Goal: Information Seeking & Learning: Check status

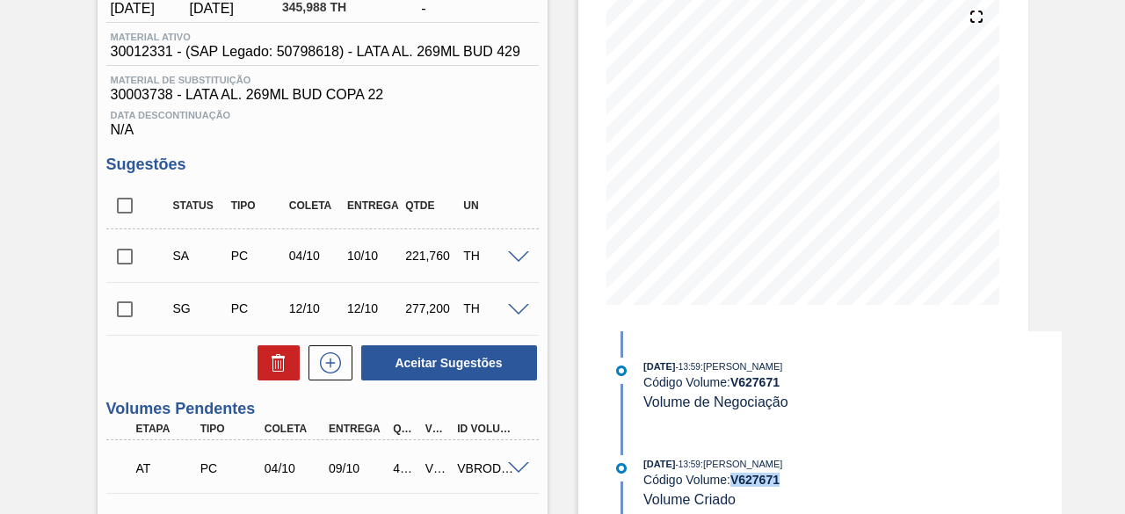
scroll to position [141, 0]
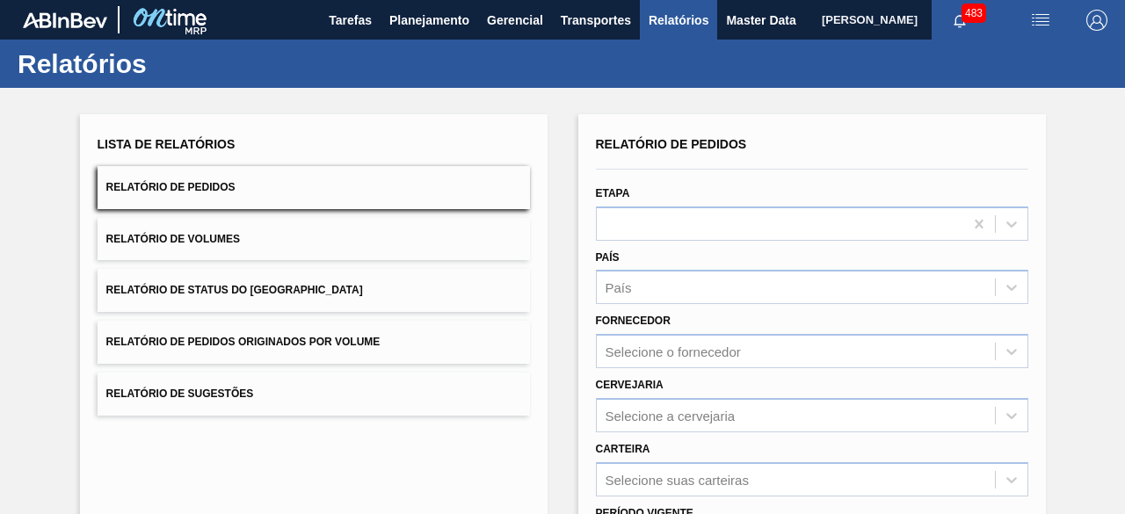
click at [395, 225] on button "Relatório de Volumes" at bounding box center [314, 239] width 432 height 43
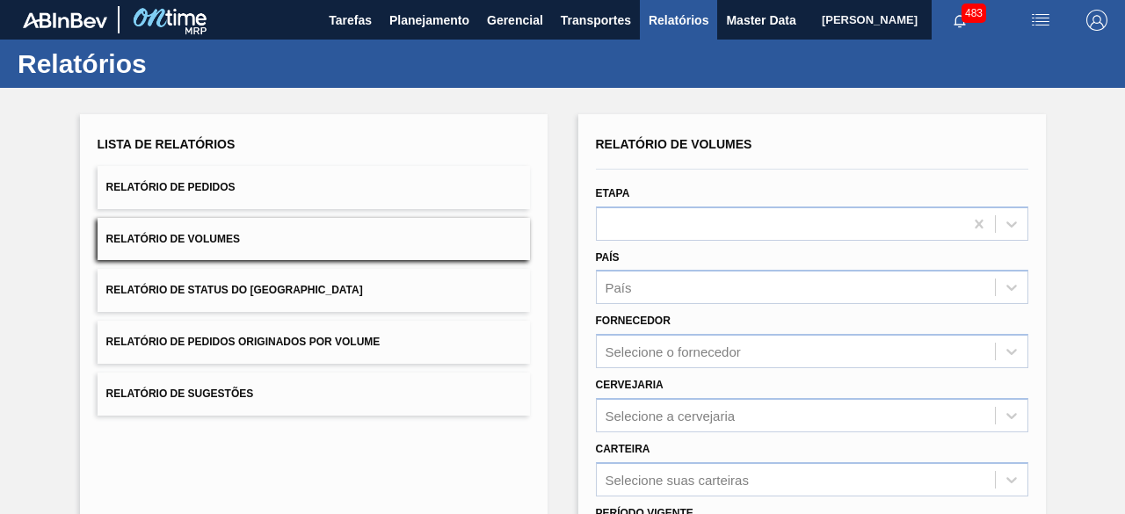
click at [388, 183] on button "Relatório de Pedidos" at bounding box center [314, 187] width 432 height 43
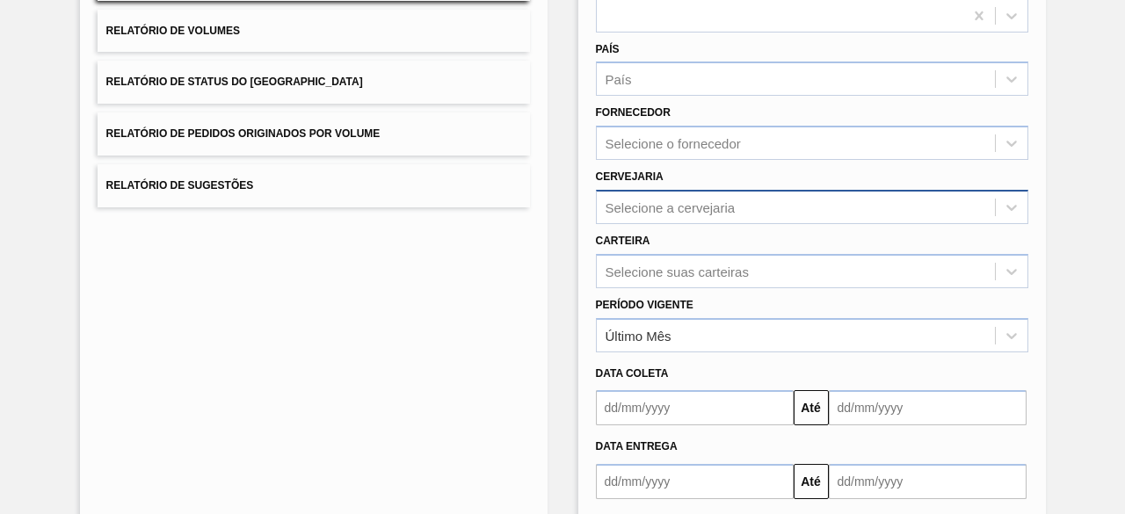
scroll to position [213, 0]
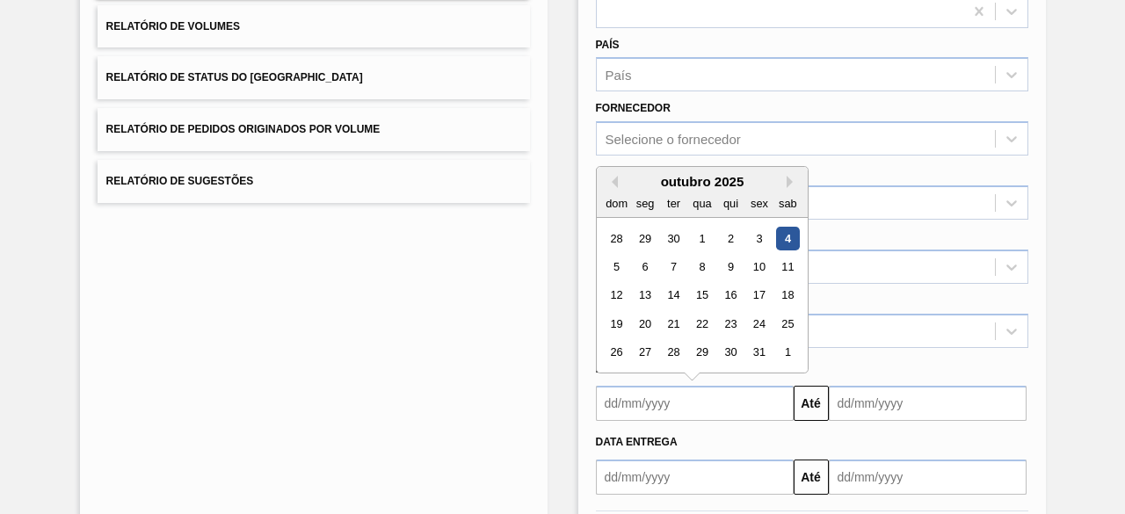
click at [729, 410] on input "text" at bounding box center [695, 403] width 198 height 35
click at [639, 267] on div "6" at bounding box center [645, 267] width 24 height 24
type input "[DATE]"
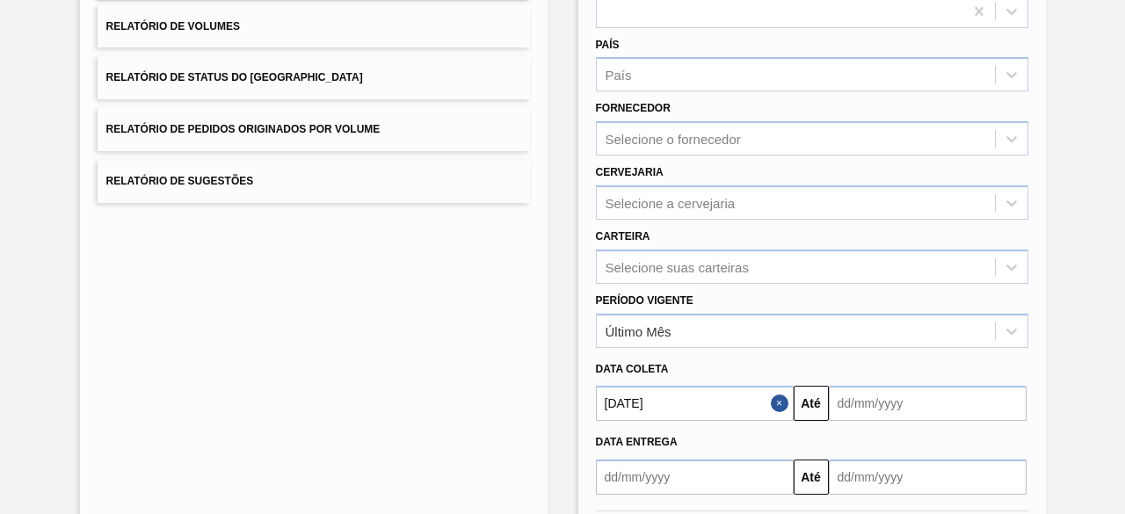
click at [777, 403] on button "Close" at bounding box center [782, 403] width 23 height 35
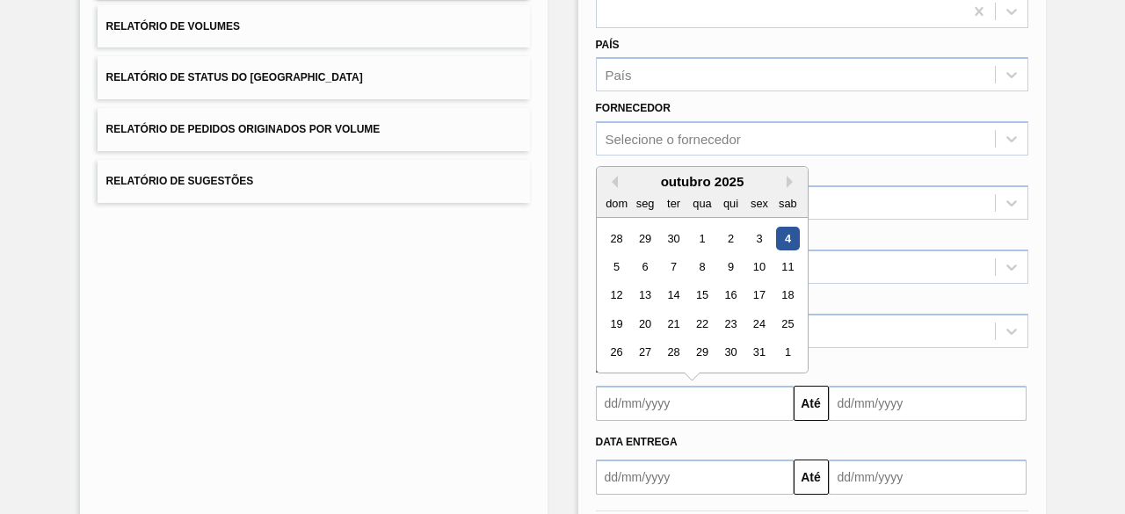
click at [721, 400] on input "text" at bounding box center [695, 403] width 198 height 35
click at [610, 264] on div "5" at bounding box center [617, 267] width 24 height 24
type input "[DATE]"
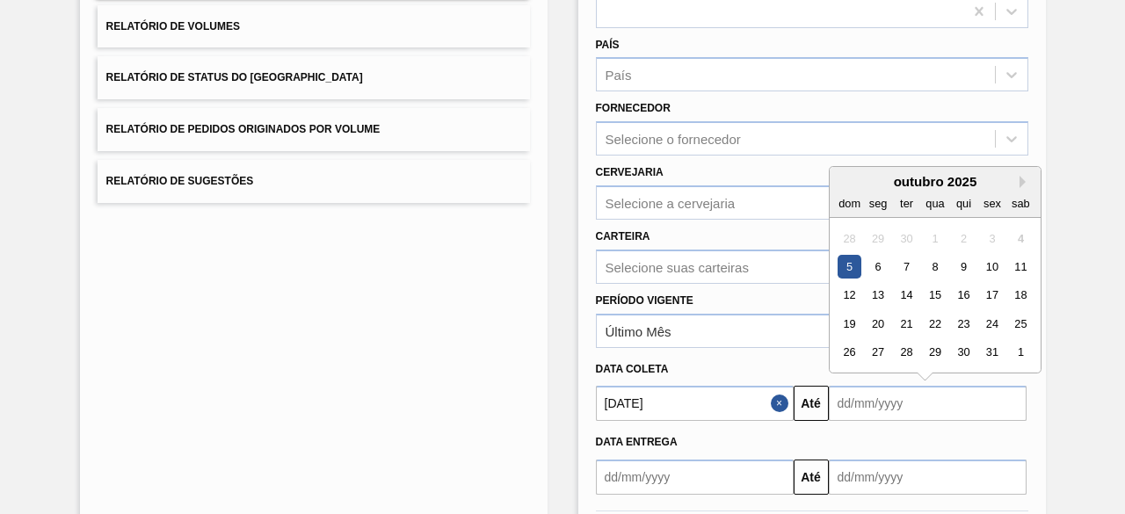
click at [891, 403] on input "text" at bounding box center [928, 403] width 198 height 35
click at [877, 270] on div "6" at bounding box center [878, 267] width 24 height 24
type input "[DATE]"
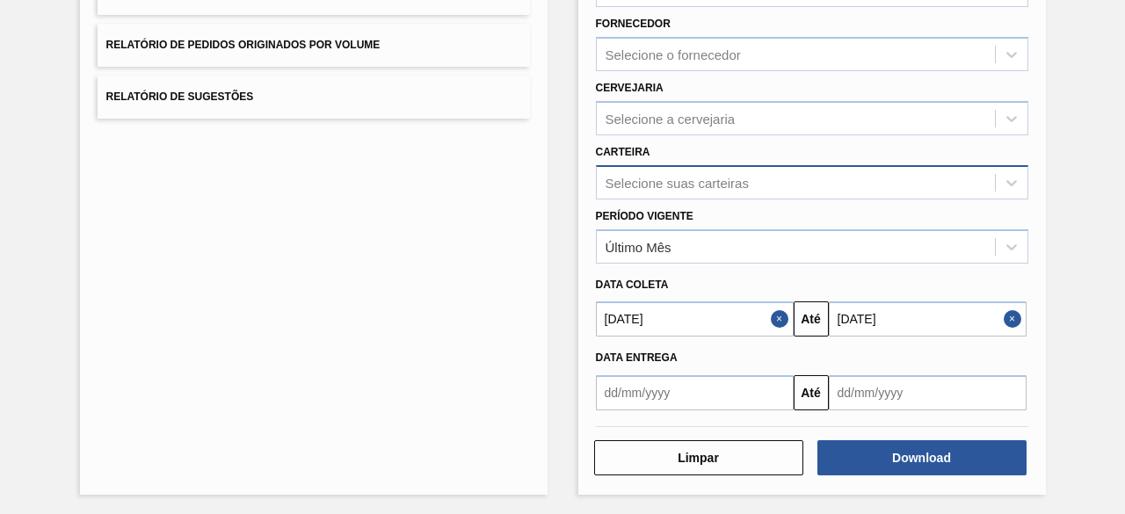
scroll to position [297, 0]
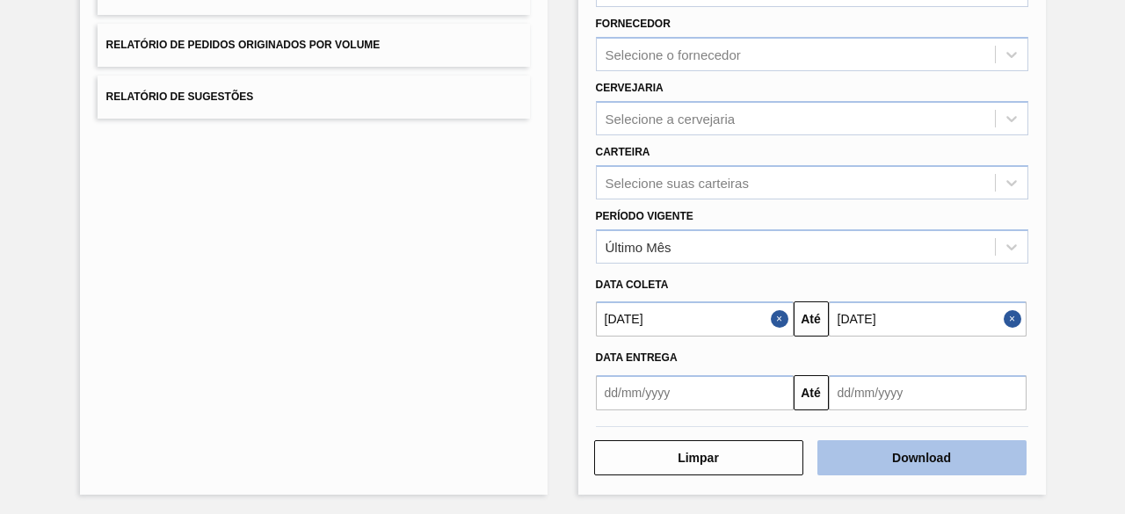
click at [939, 454] on button "Download" at bounding box center [921, 457] width 209 height 35
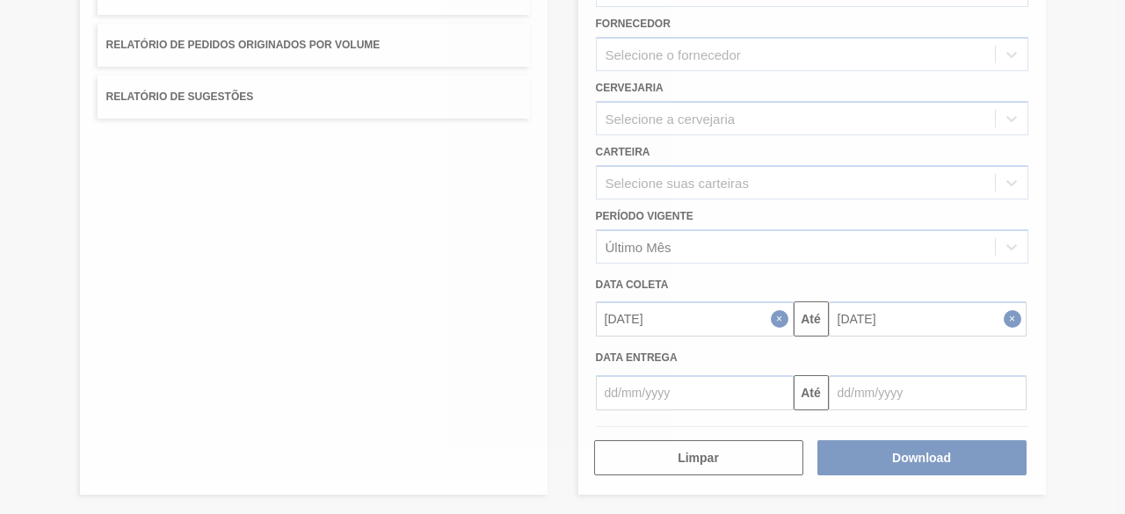
click at [749, 184] on div at bounding box center [562, 257] width 1125 height 514
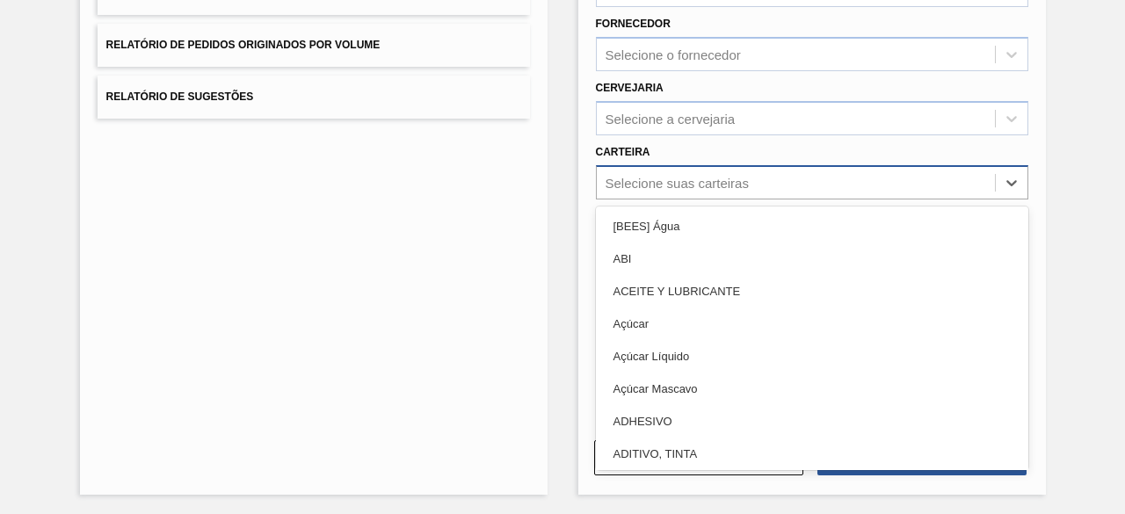
click at [749, 184] on div "Selecione suas carteiras" at bounding box center [796, 182] width 398 height 25
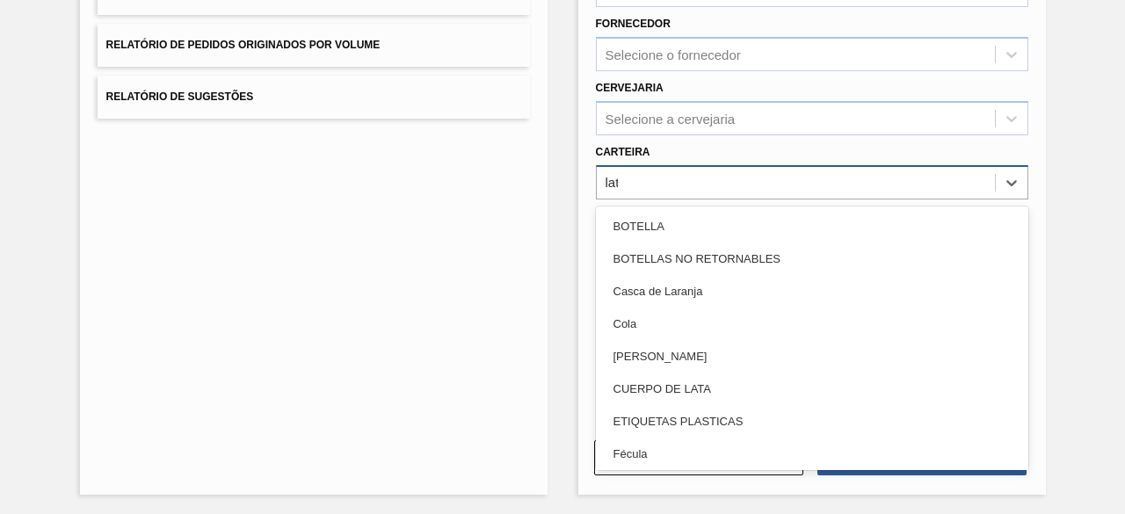
type input "lata"
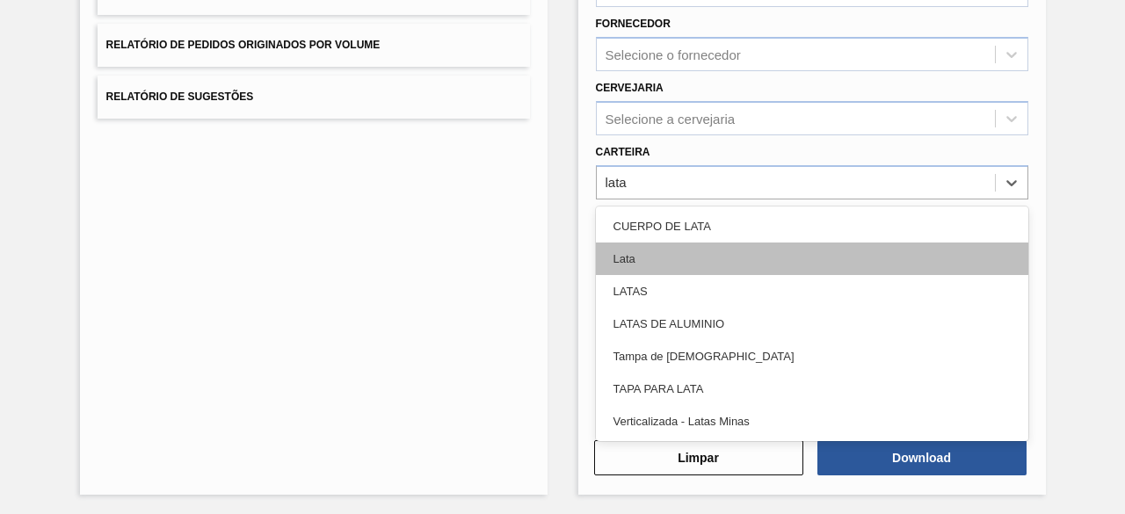
click at [712, 252] on div "Lata" at bounding box center [812, 259] width 432 height 33
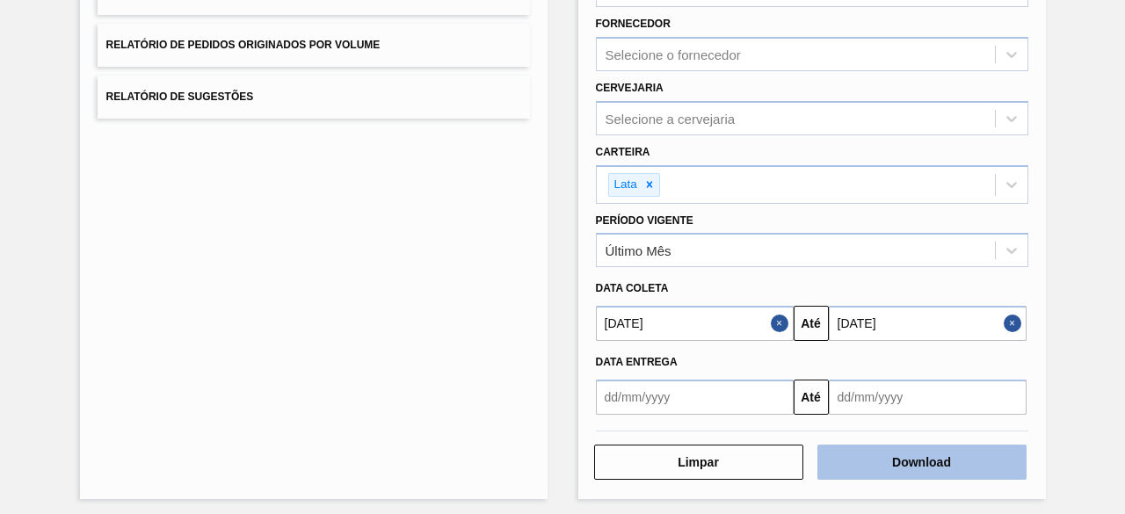
click at [902, 468] on button "Download" at bounding box center [921, 462] width 209 height 35
click at [895, 461] on button "Download" at bounding box center [921, 462] width 209 height 35
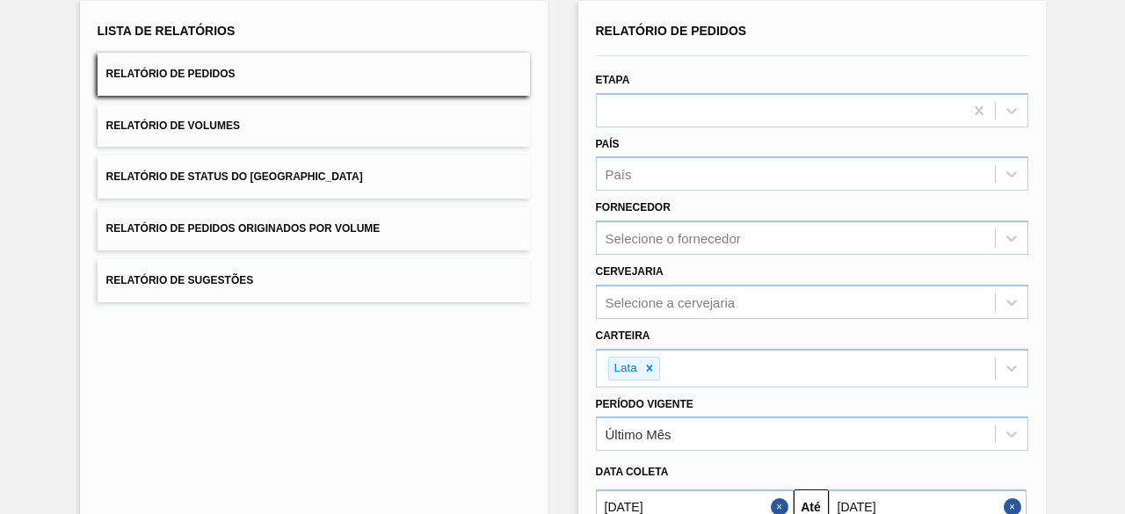
scroll to position [0, 0]
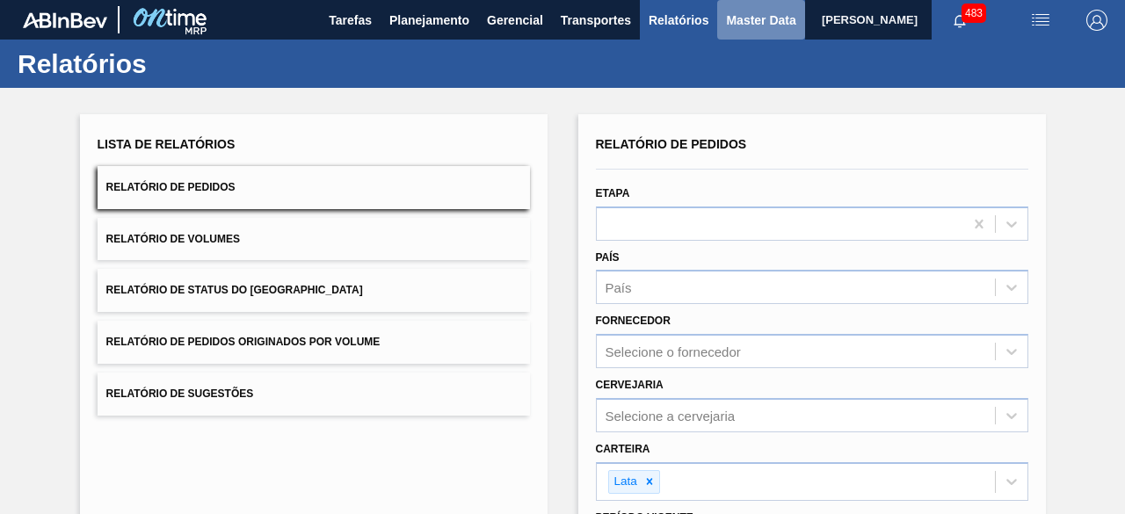
click at [732, 20] on span "Master Data" at bounding box center [760, 20] width 69 height 21
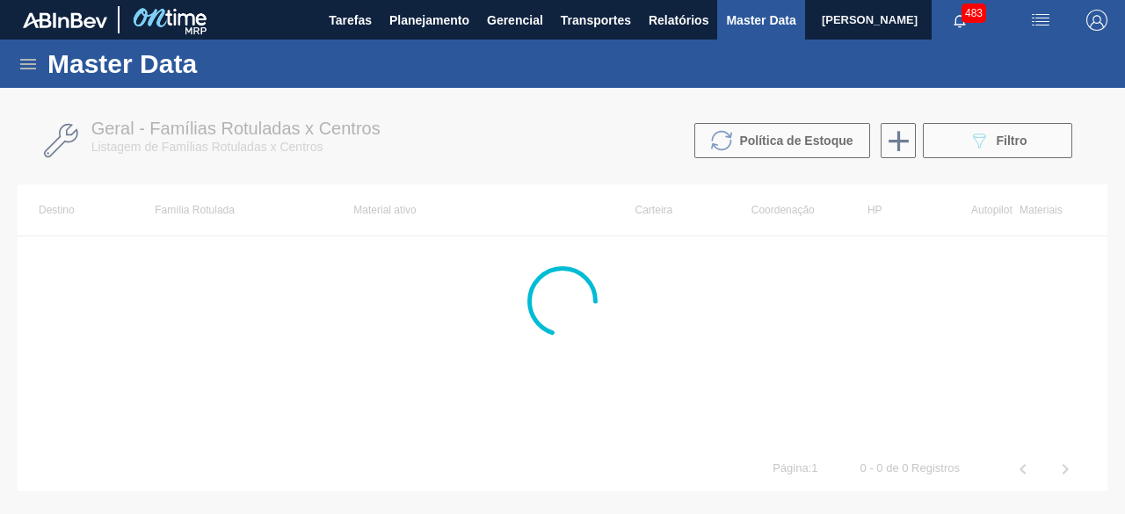
click at [25, 61] on icon at bounding box center [28, 64] width 21 height 21
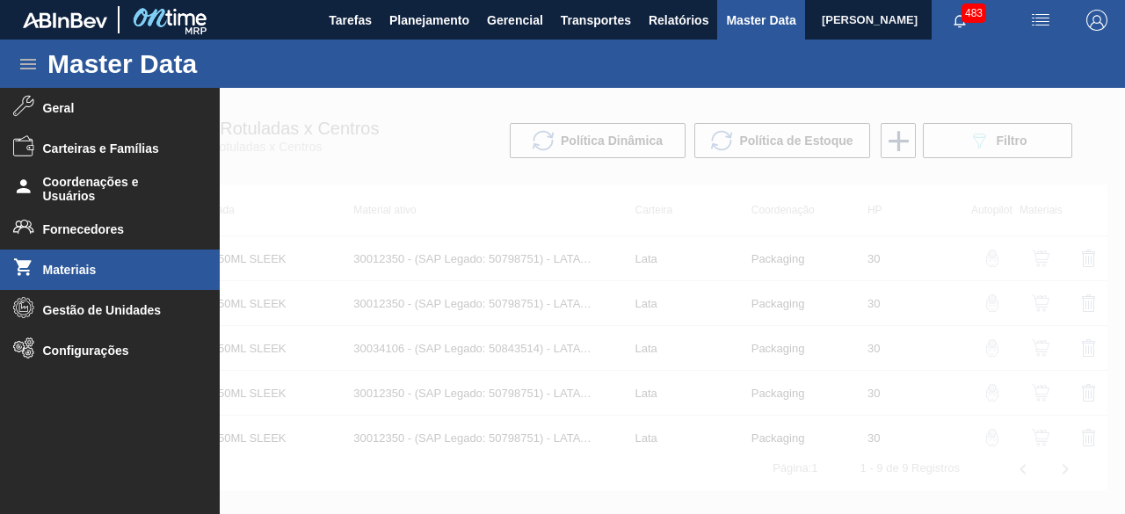
click at [95, 270] on span "Materiais" at bounding box center [115, 270] width 145 height 14
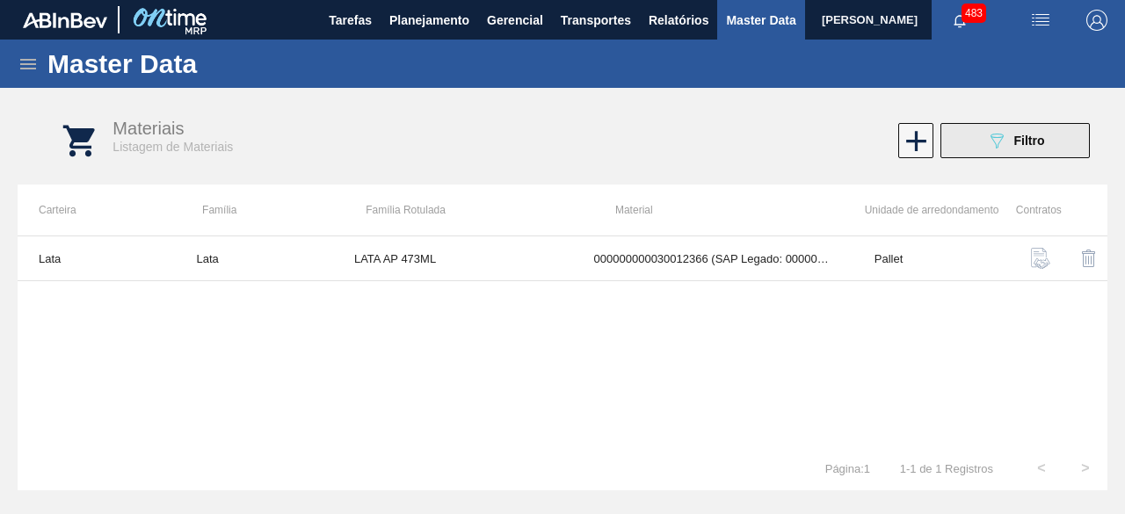
click at [995, 140] on icon "089F7B8B-B2A5-4AFE-B5C0-19BA573D28AC" at bounding box center [996, 140] width 21 height 21
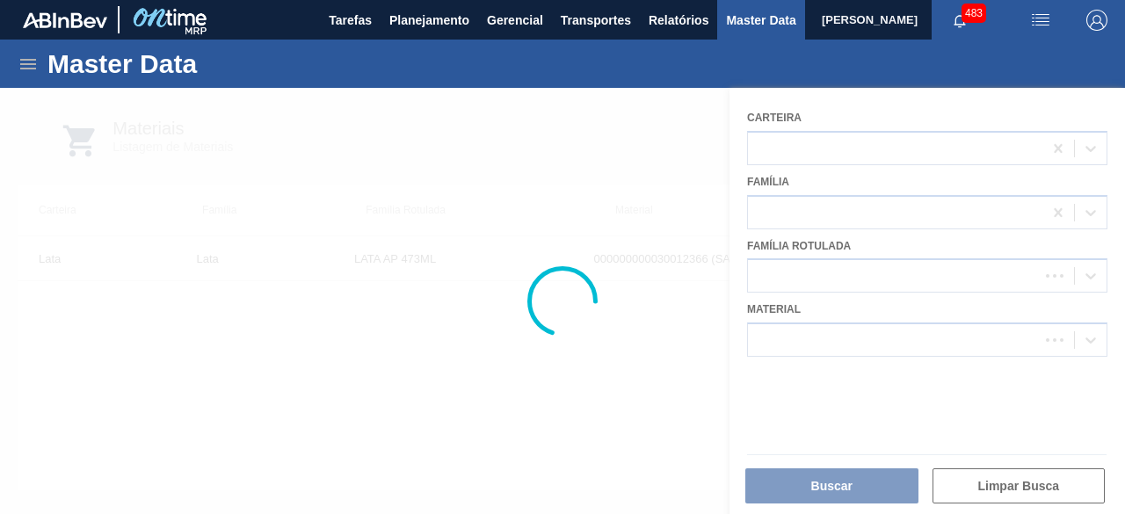
click at [928, 345] on div at bounding box center [562, 301] width 1125 height 426
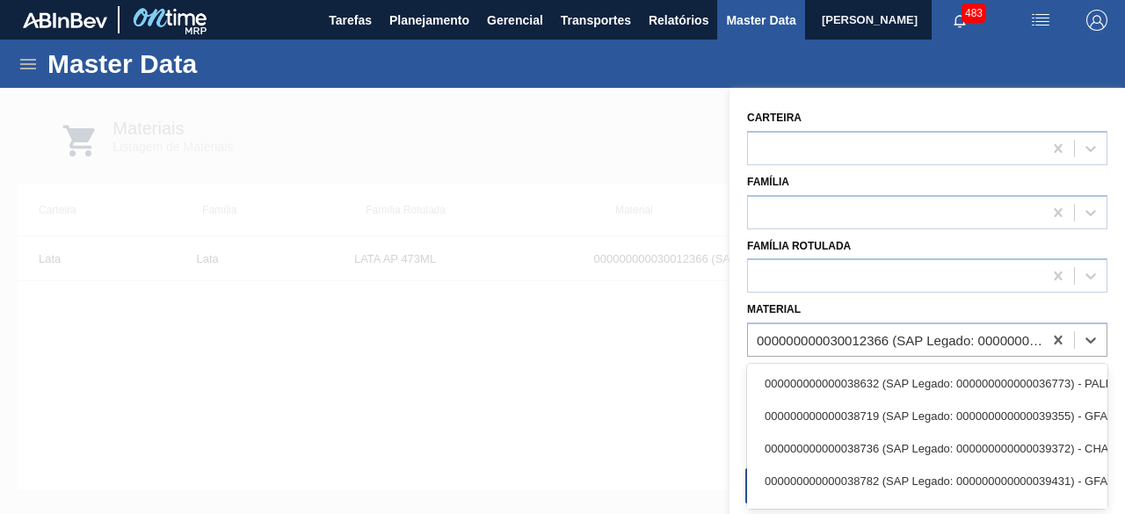
click at [929, 337] on div "000000000030012366 (SAP Legado: 000000000050798779) - LATA AL. 473ML AP 429" at bounding box center [900, 340] width 287 height 15
paste input "30034234"
type input "30034234"
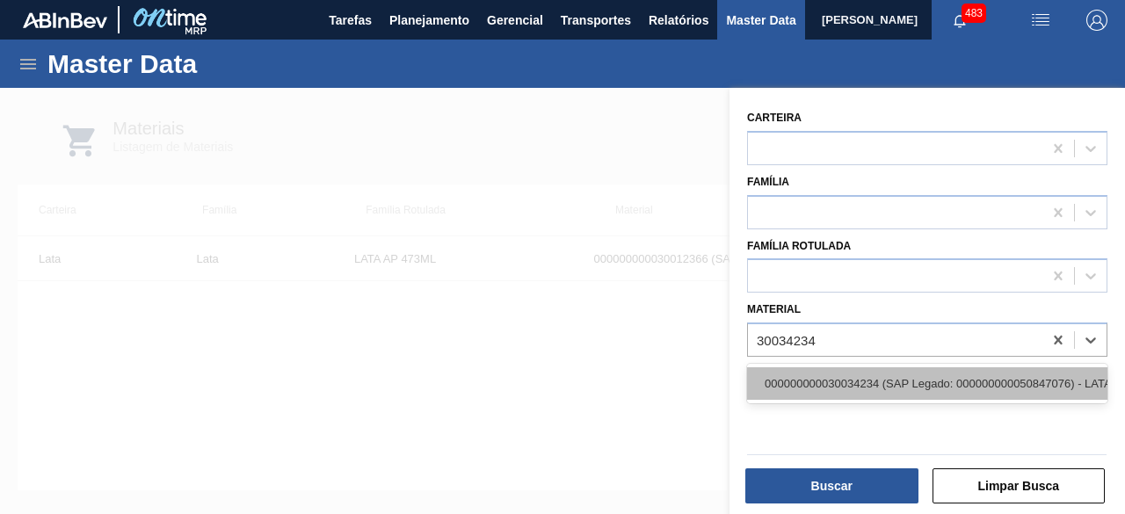
click at [905, 382] on div "000000000030034234 (SAP Legado: 000000000050847076) - LATA AL ORIGINAL 269ML BR…" at bounding box center [927, 383] width 360 height 33
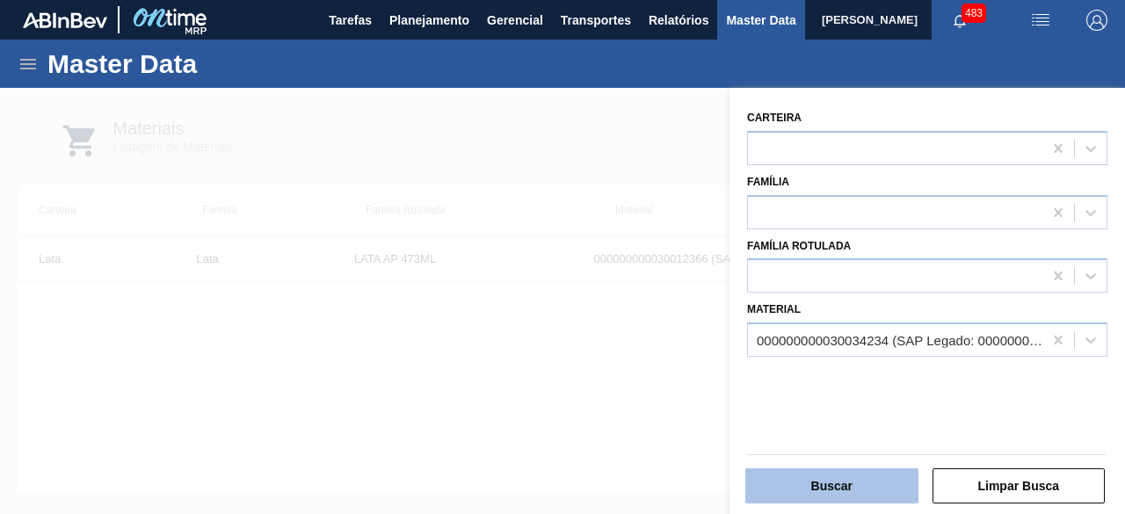
click at [871, 486] on button "Buscar" at bounding box center [831, 485] width 173 height 35
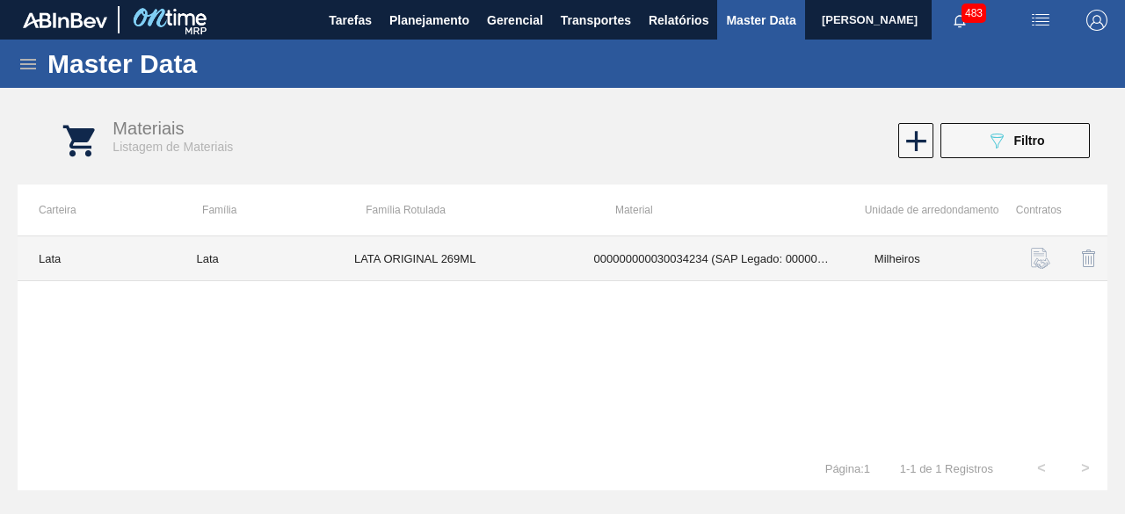
click at [690, 262] on td "000000000030034234 (SAP Legado: 000000000050847076) - LATA AL ORIGINAL 269ML BR…" at bounding box center [713, 258] width 280 height 45
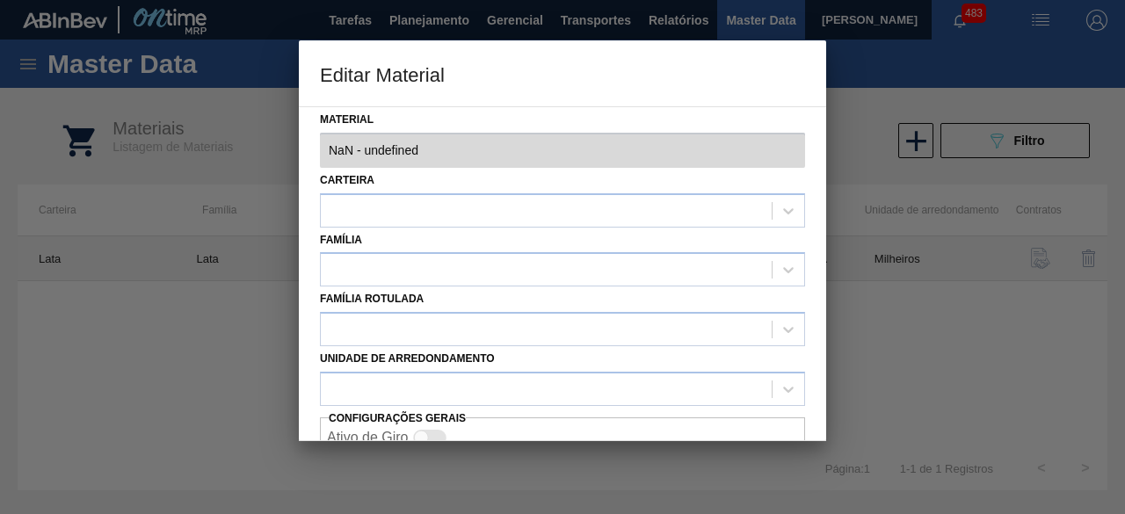
type input "30034234 - 000000000030034234 (SAP Legado: 000000000050847076) - LATA AL ORIGIN…"
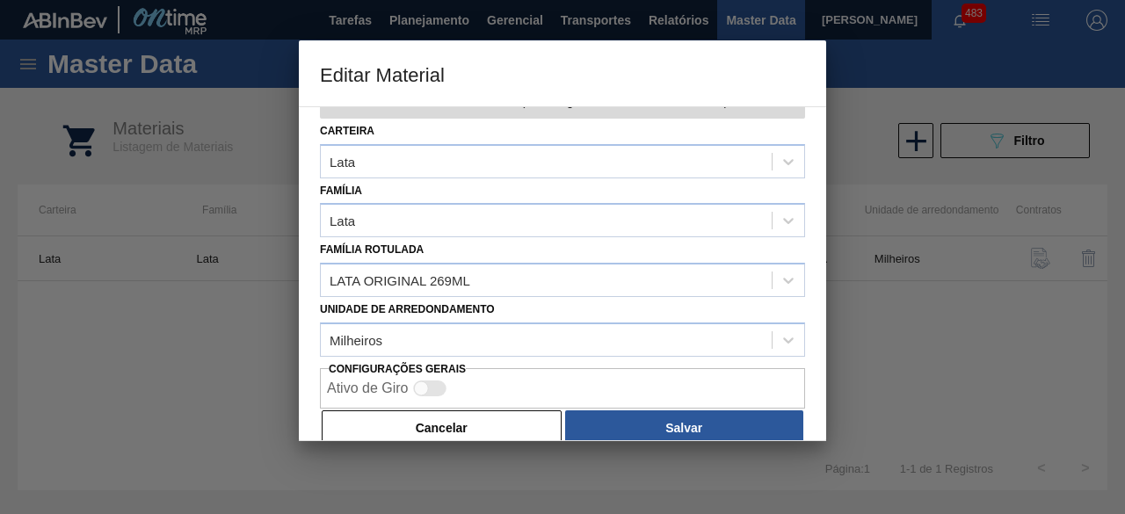
scroll to position [74, 0]
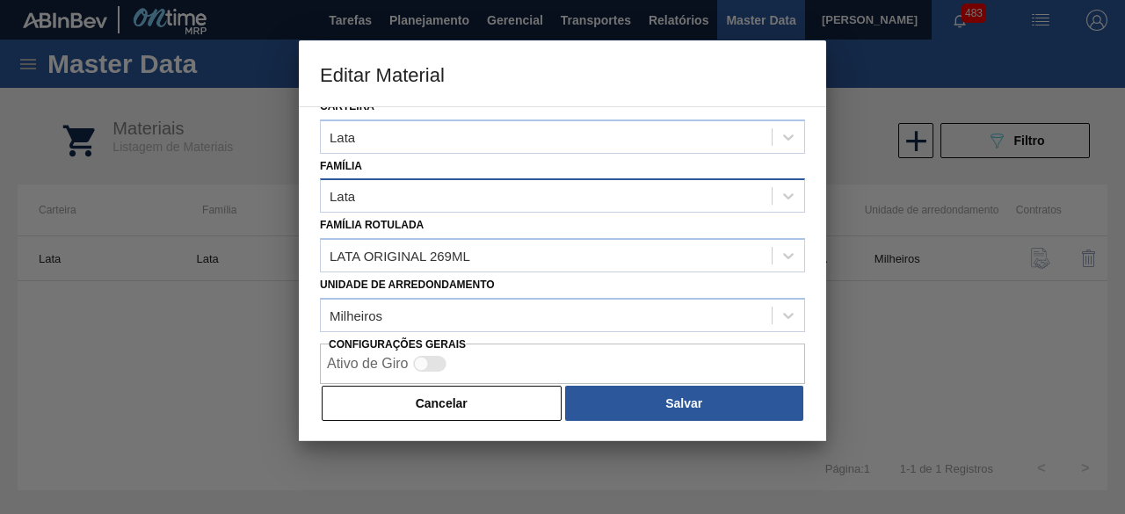
drag, startPoint x: 527, startPoint y: 405, endPoint x: 756, endPoint y: 188, distance: 315.2
click at [550, 378] on div "Material 30034234 - 000000000030034234 (SAP Legado: 000000000050847076) - LATA …" at bounding box center [562, 273] width 527 height 335
drag, startPoint x: 490, startPoint y: 407, endPoint x: 511, endPoint y: 379, distance: 35.2
click at [496, 405] on button "Cancelar" at bounding box center [442, 403] width 240 height 35
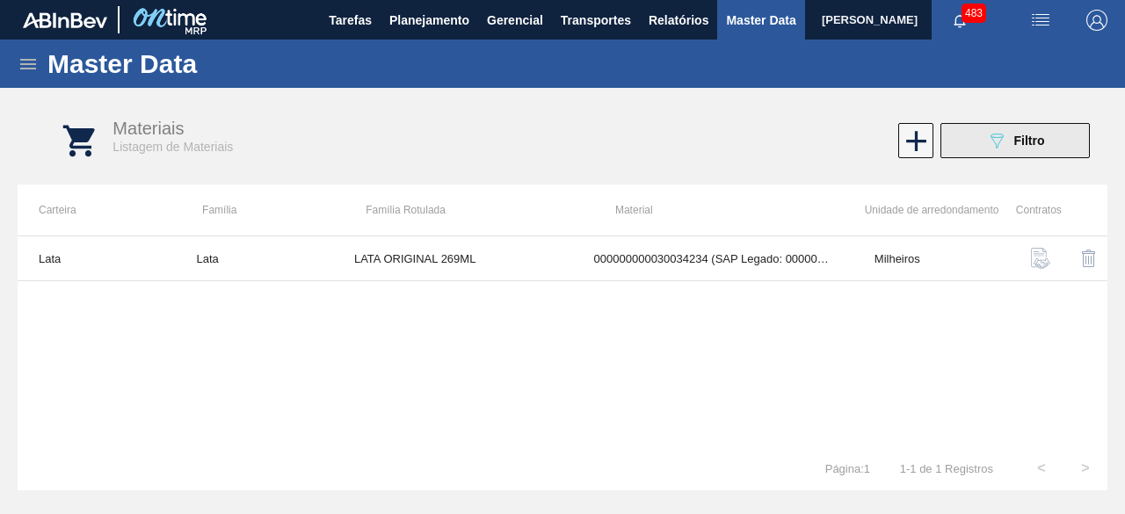
click at [1019, 138] on span "Filtro" at bounding box center [1029, 141] width 31 height 14
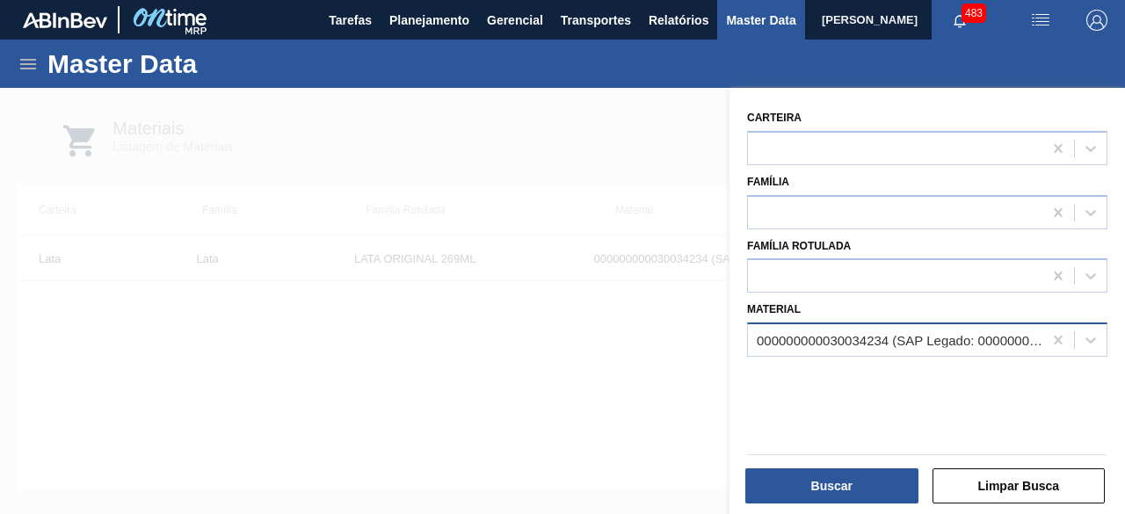
click at [881, 335] on div "000000000030034234 (SAP Legado: 000000000050847076) - LATA AL ORIGINAL 269ML BR…" at bounding box center [900, 340] width 287 height 15
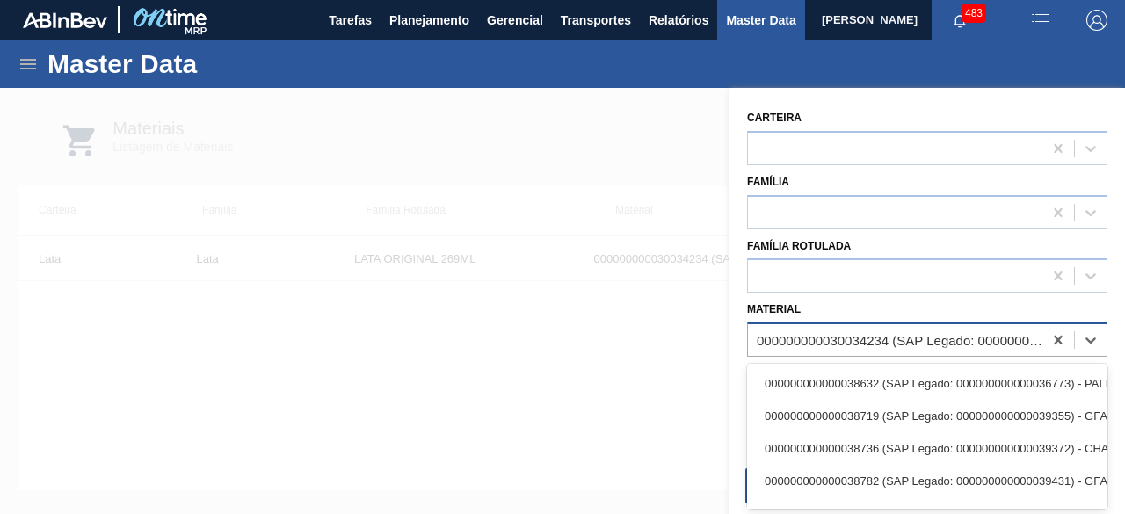
paste input "4600002555"
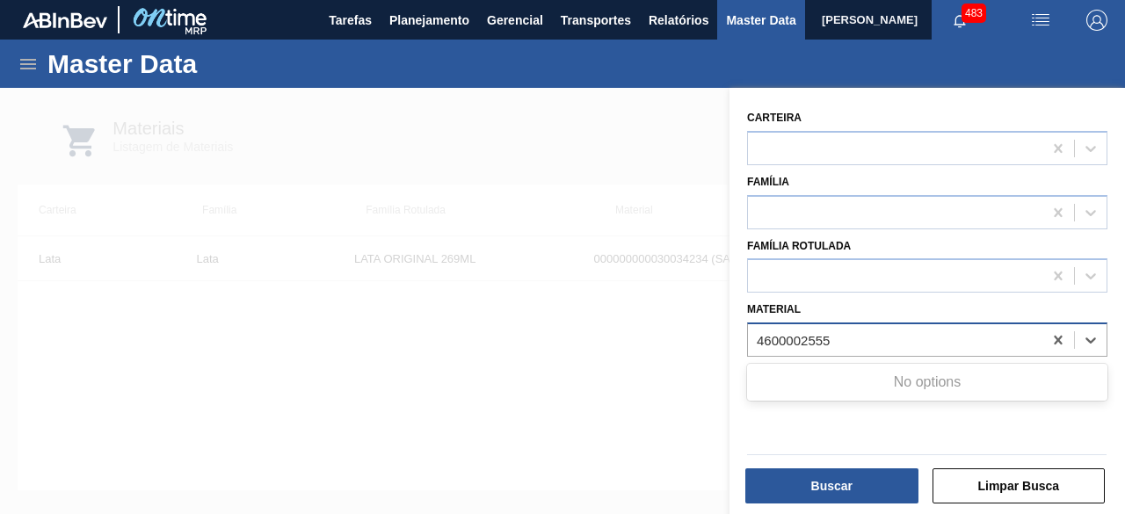
type input "4600002555"
click at [671, 395] on div at bounding box center [562, 345] width 1125 height 514
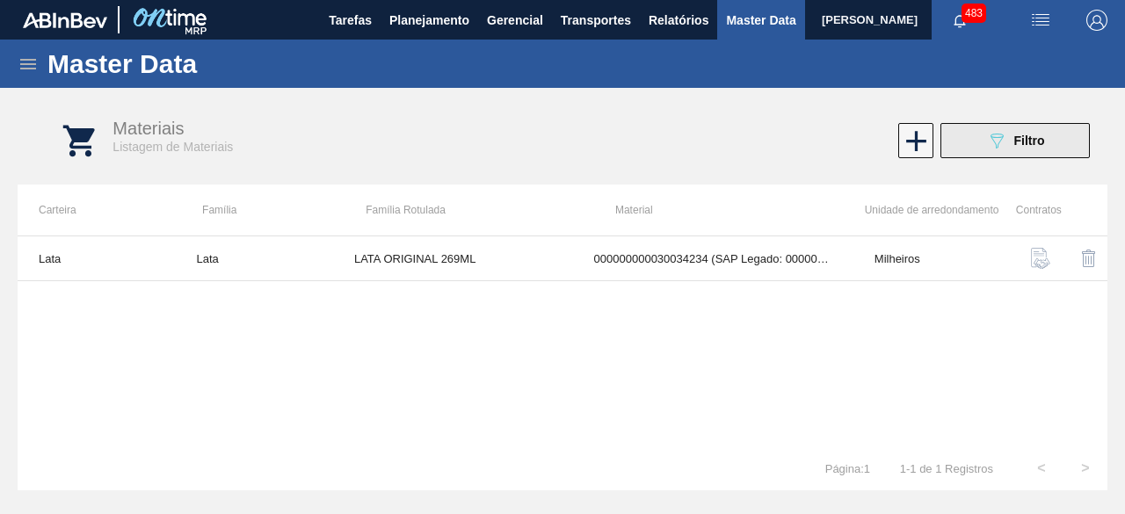
click at [1072, 149] on button "089F7B8B-B2A5-4AFE-B5C0-19BA573D28AC Filtro" at bounding box center [1014, 140] width 149 height 35
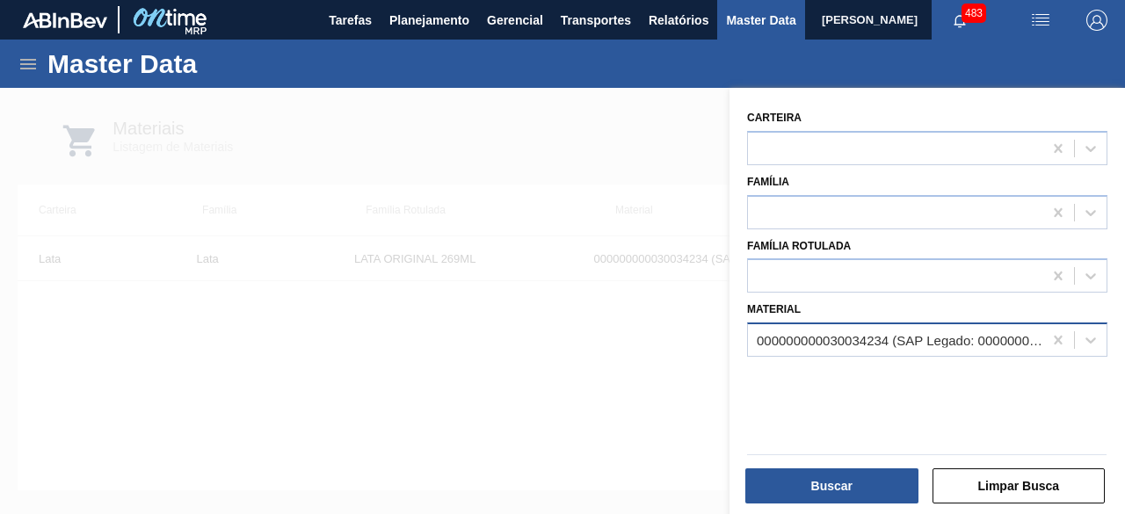
click at [879, 343] on div "000000000030034234 (SAP Legado: 000000000050847076) - LATA AL ORIGINAL 269ML BR…" at bounding box center [900, 340] width 287 height 15
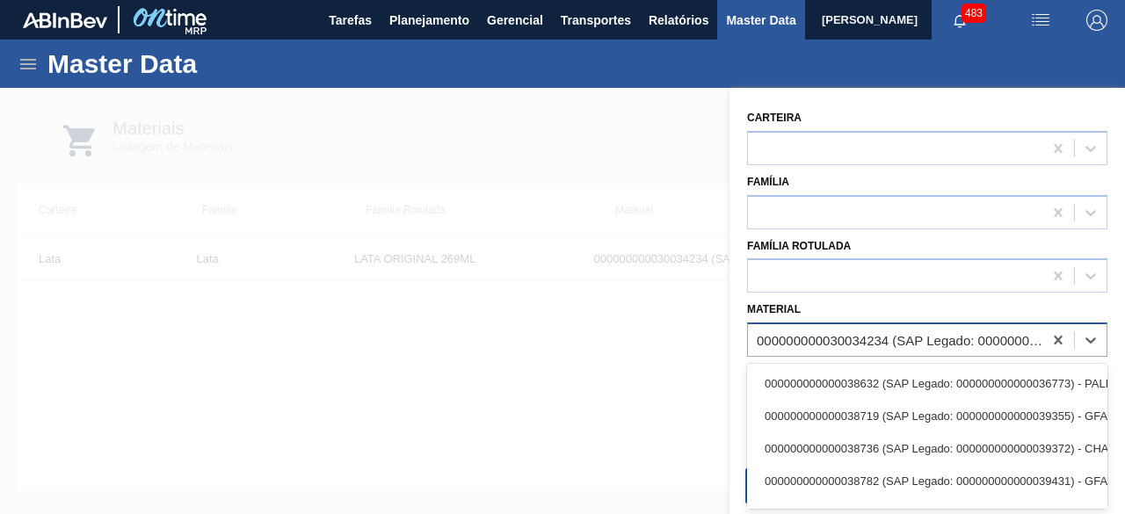
paste input "30012346"
type input "30012346"
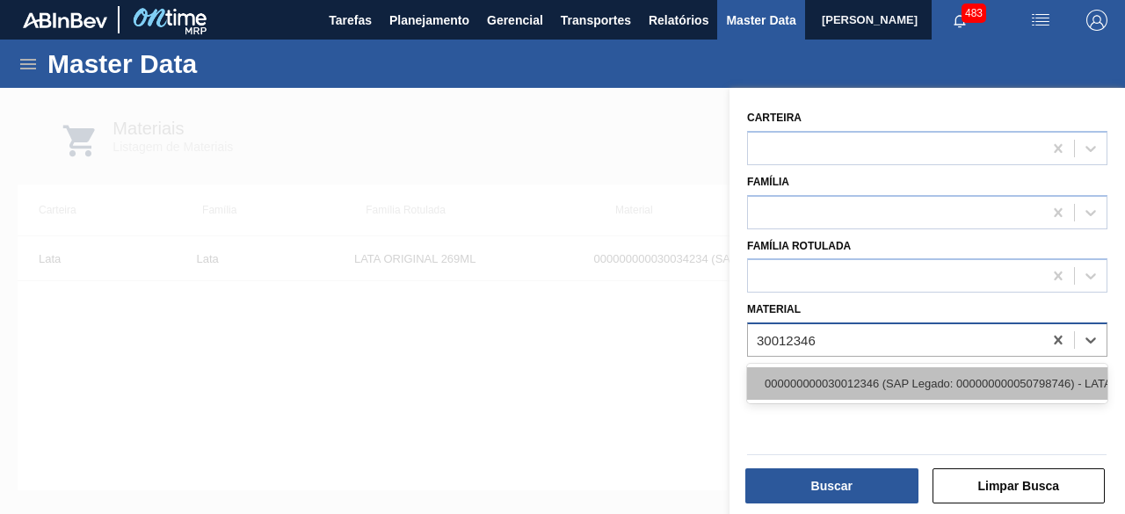
click at [869, 383] on div "000000000030012346 (SAP Legado: 000000000050798746) - LATA AL. 350ML BC MP 429" at bounding box center [927, 383] width 360 height 33
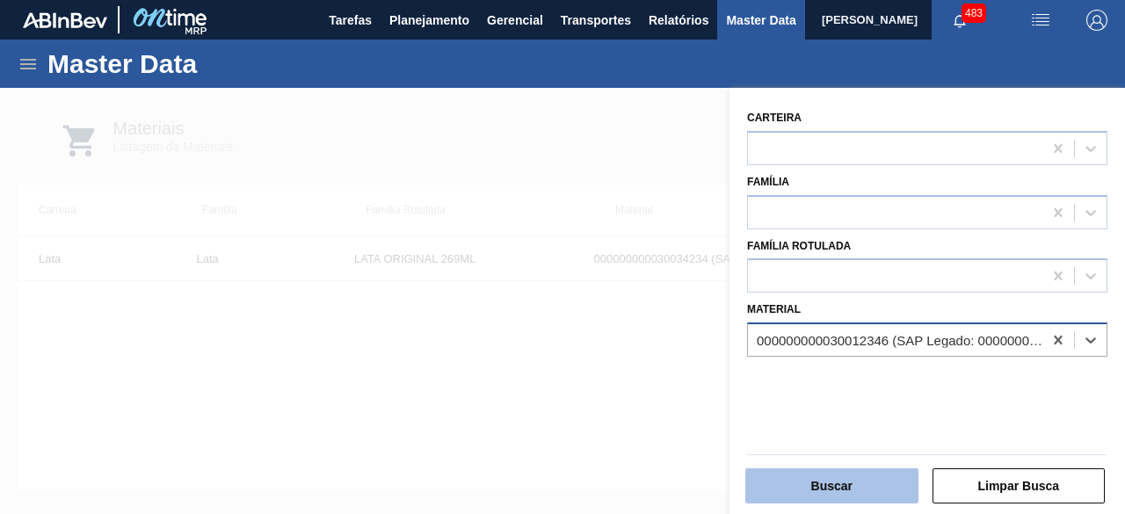
click at [851, 488] on button "Buscar" at bounding box center [831, 485] width 173 height 35
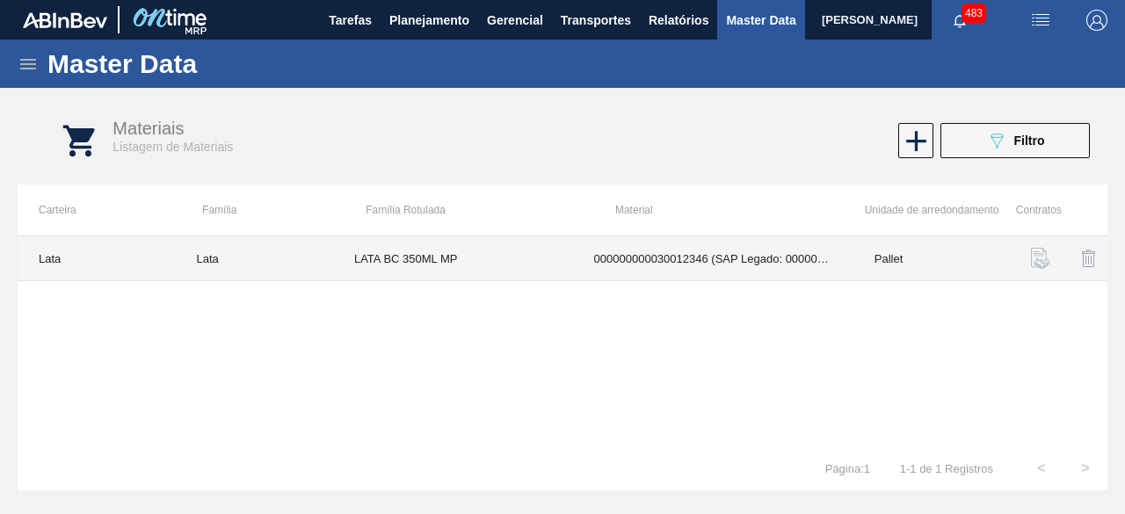
click at [545, 263] on td "LATA BC 350ML MP" at bounding box center [453, 258] width 240 height 45
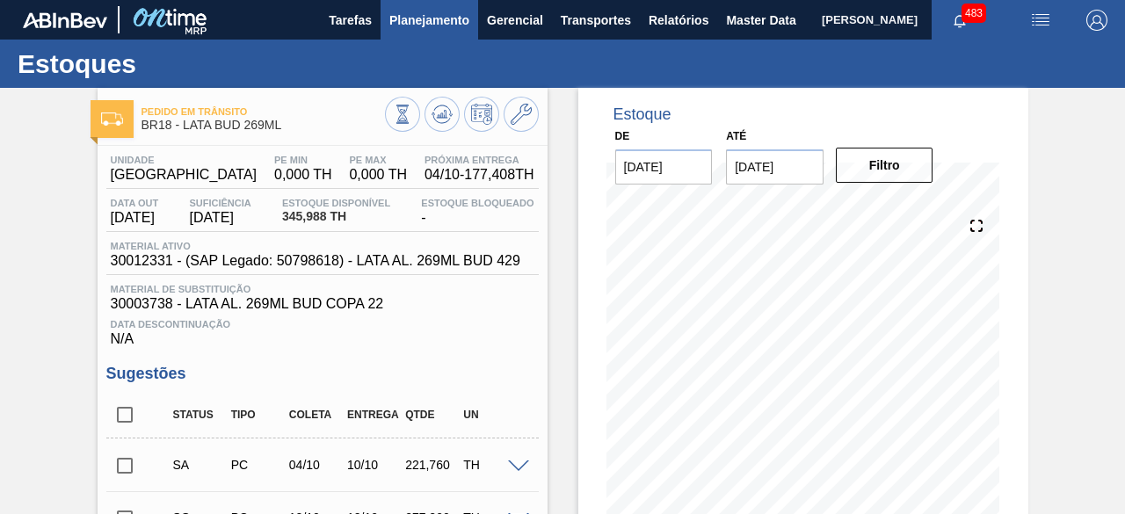
click at [441, 25] on span "Planejamento" at bounding box center [429, 20] width 80 height 21
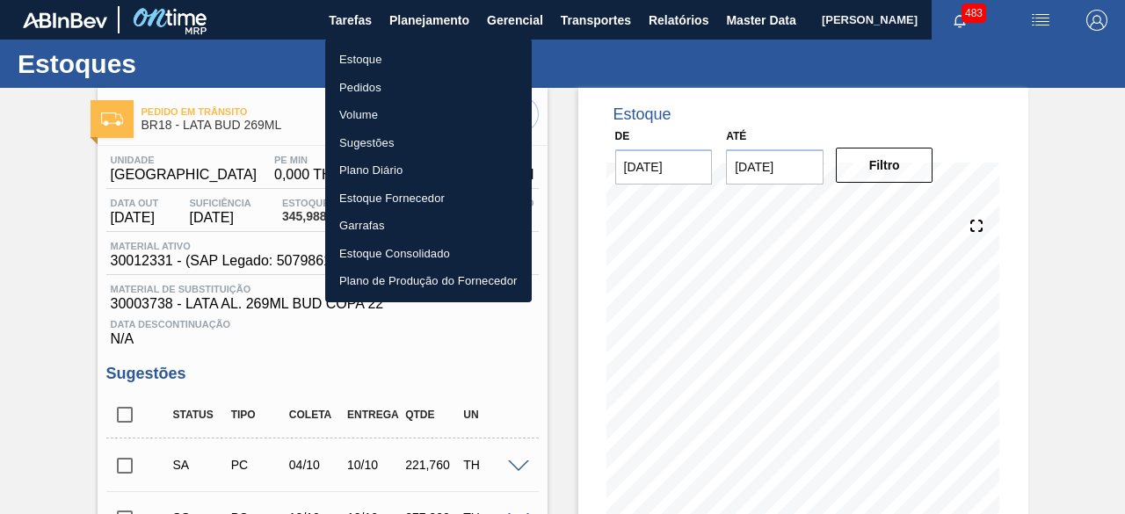
click at [390, 54] on li "Estoque" at bounding box center [428, 60] width 207 height 28
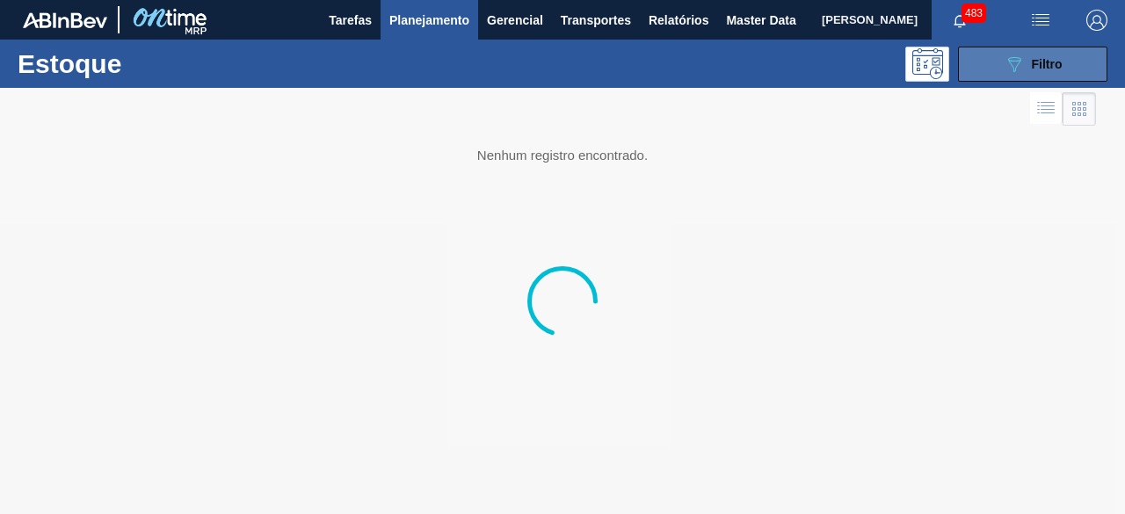
click at [1036, 66] on span "Filtro" at bounding box center [1047, 64] width 31 height 14
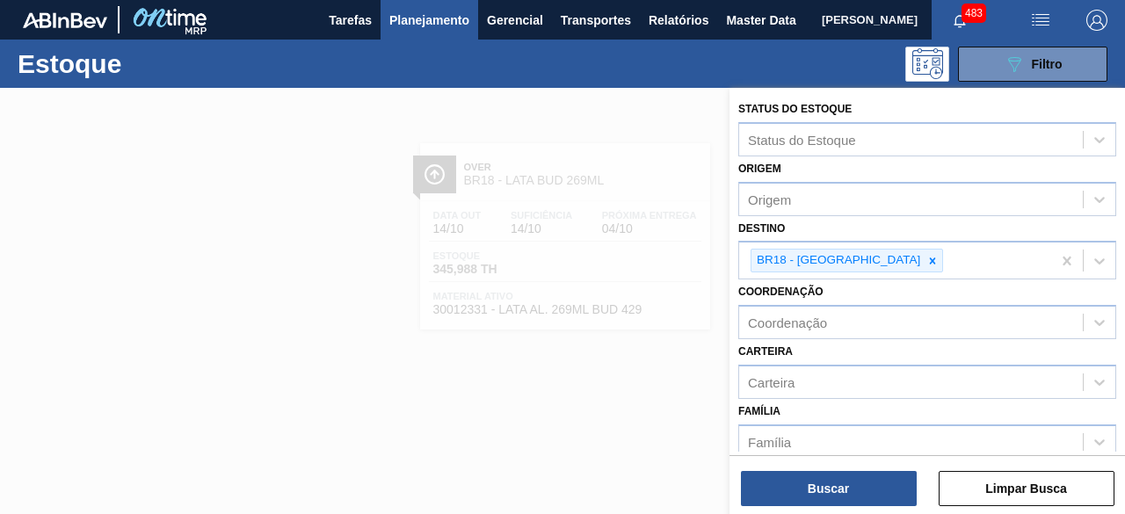
scroll to position [264, 0]
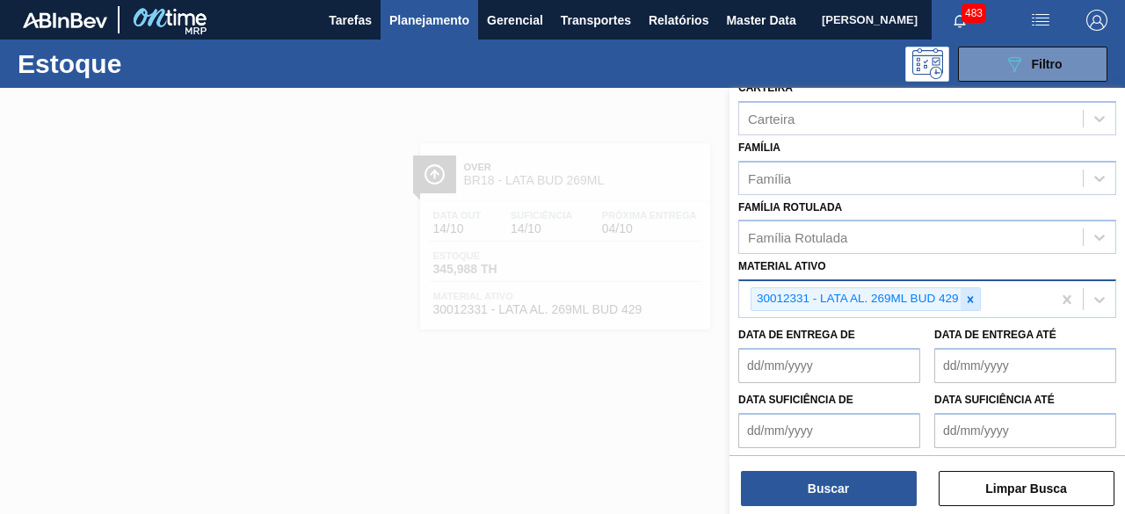
click at [968, 297] on icon at bounding box center [970, 300] width 12 height 12
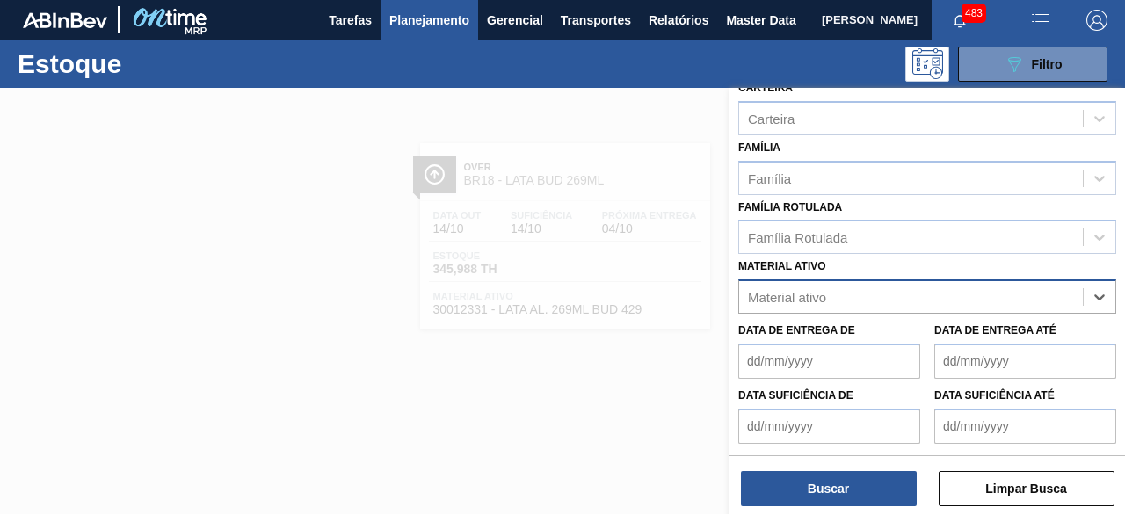
paste ativo "30012350"
type ativo "30012350"
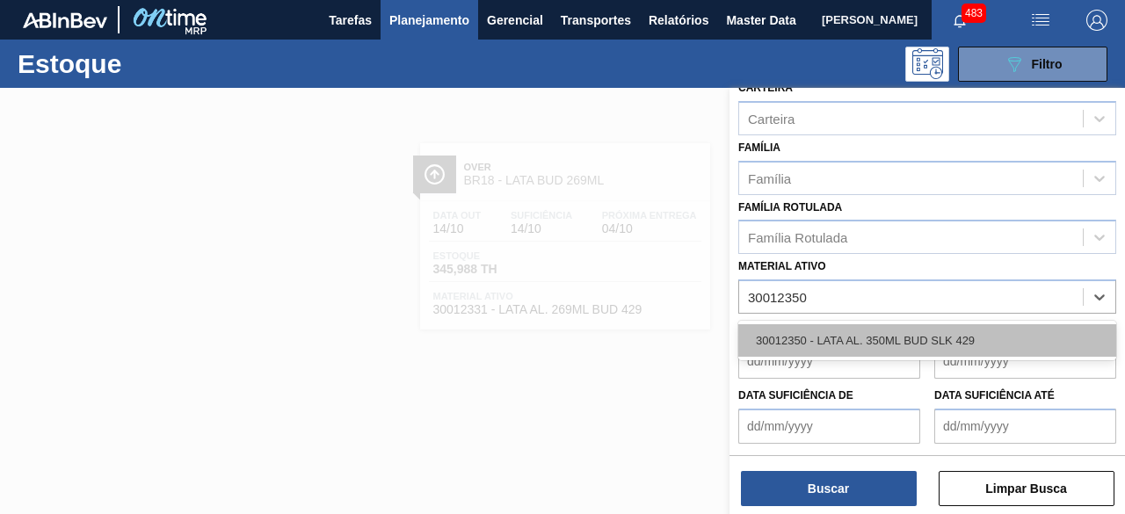
click at [925, 328] on div "30012350 - LATA AL. 350ML BUD SLK 429" at bounding box center [927, 340] width 378 height 33
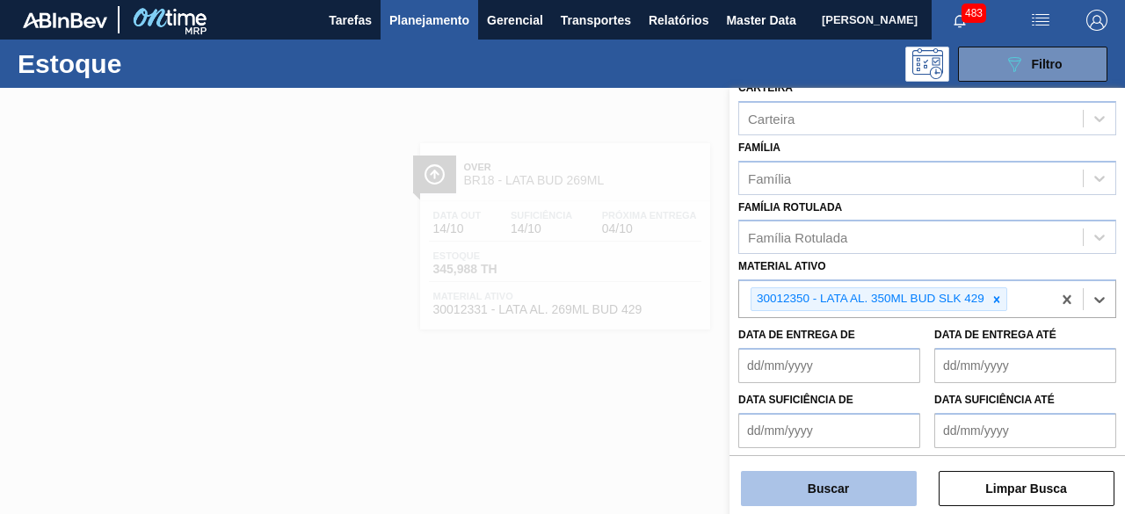
click at [886, 491] on button "Buscar" at bounding box center [829, 488] width 176 height 35
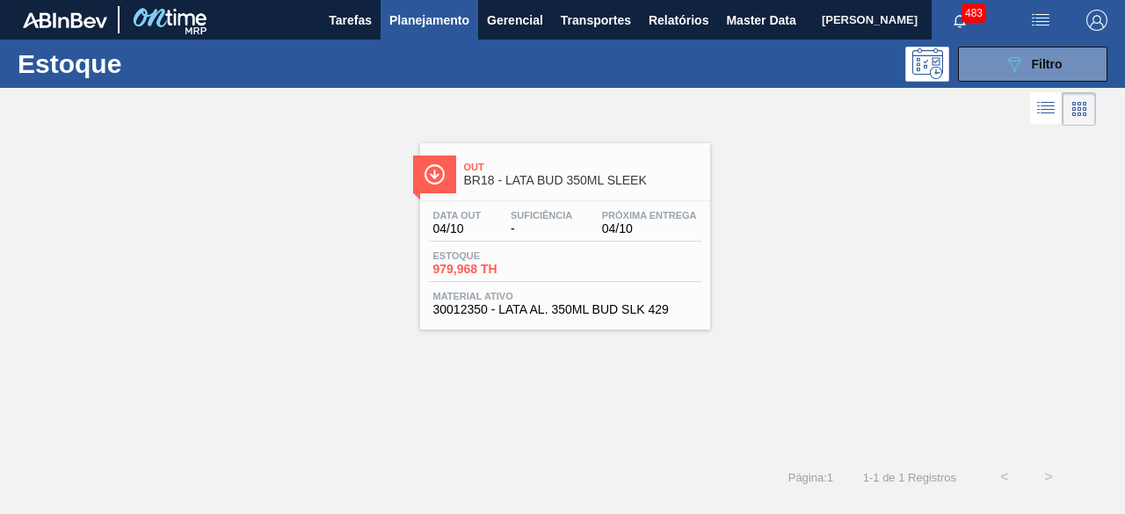
click at [517, 201] on div "Data out 04/10 Suficiência - Próxima Entrega 04/10 Estoque 979,968 TH Material …" at bounding box center [565, 261] width 290 height 120
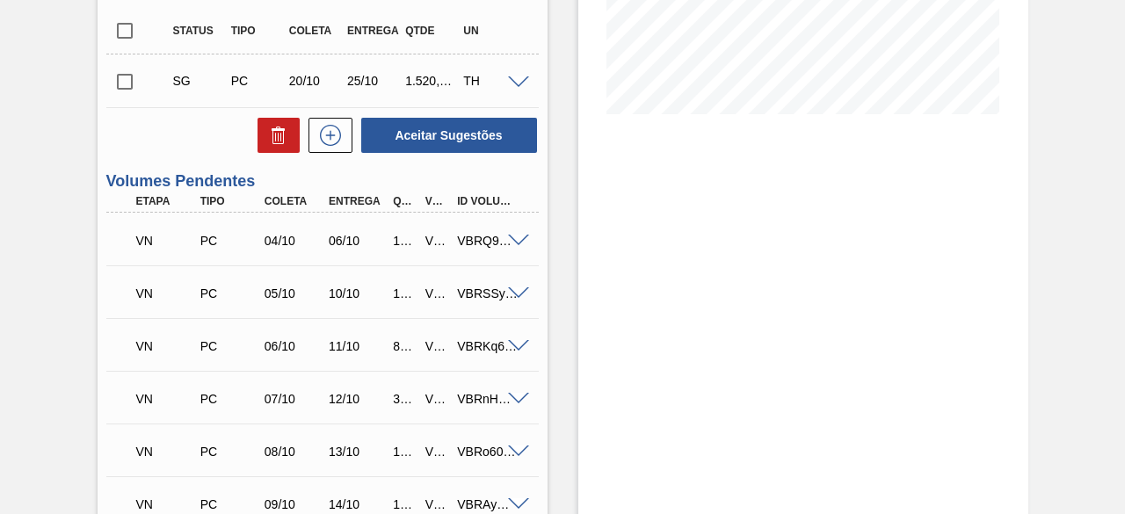
scroll to position [439, 0]
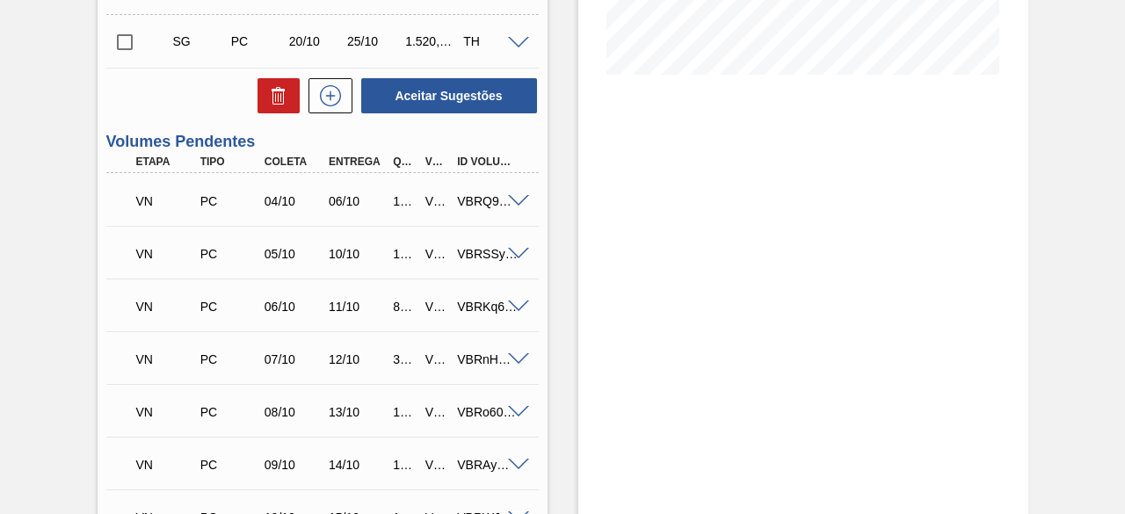
click at [521, 308] on span at bounding box center [518, 307] width 21 height 13
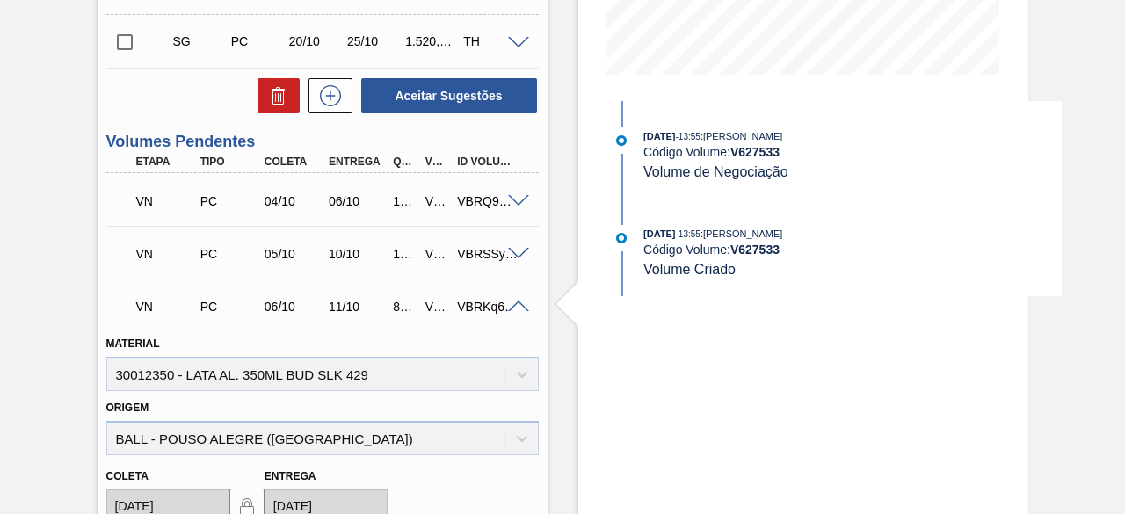
click at [736, 247] on strong "V 627533" at bounding box center [754, 250] width 49 height 14
copy strong "V 627533"
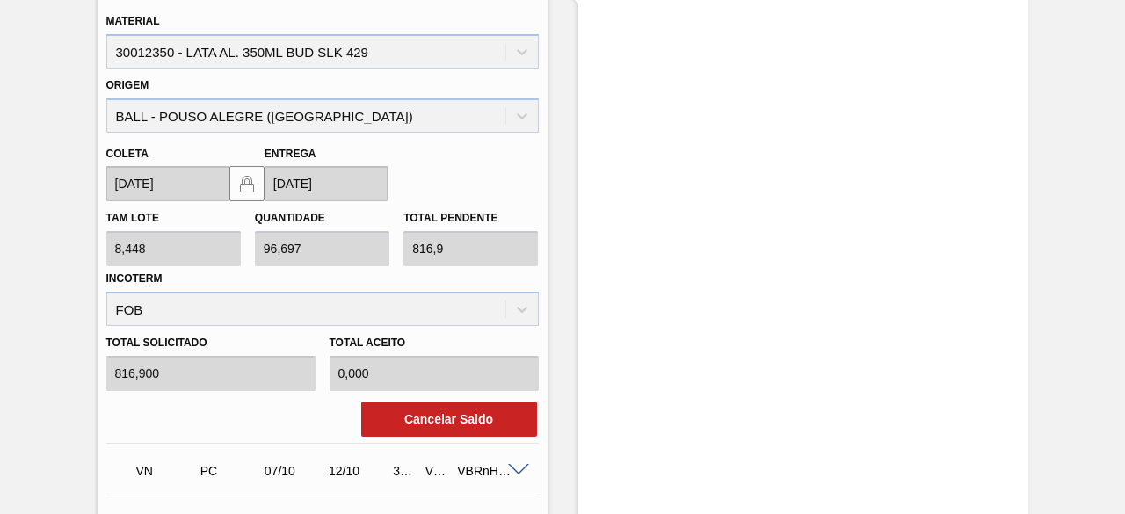
scroll to position [615, 0]
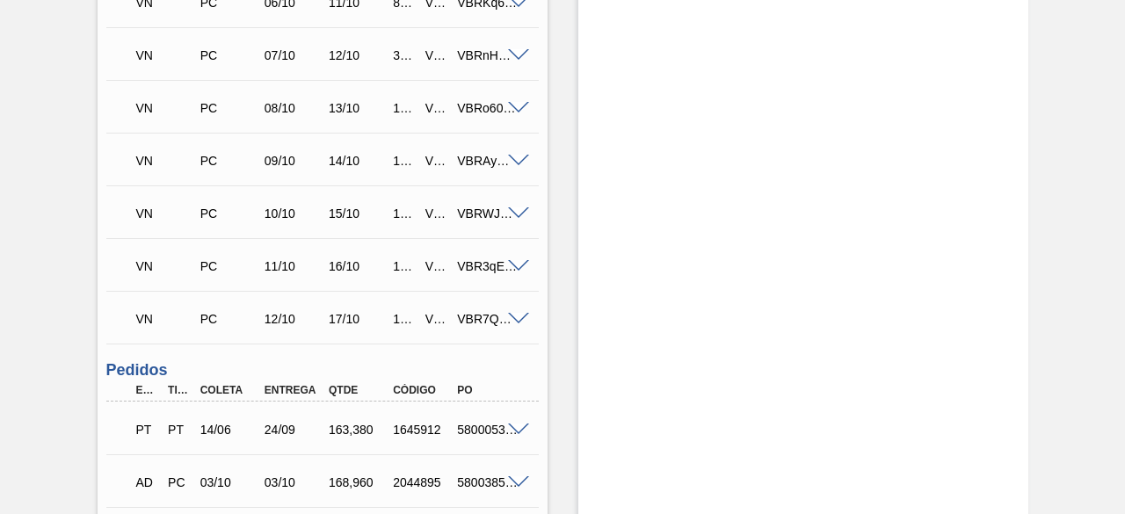
scroll to position [392, 0]
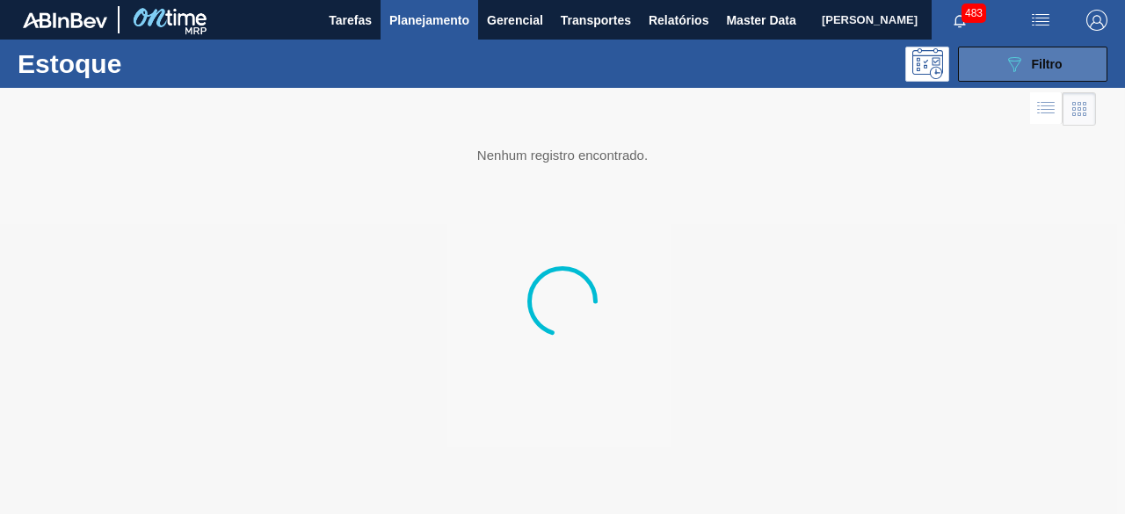
click at [1055, 65] on span "Filtro" at bounding box center [1047, 64] width 31 height 14
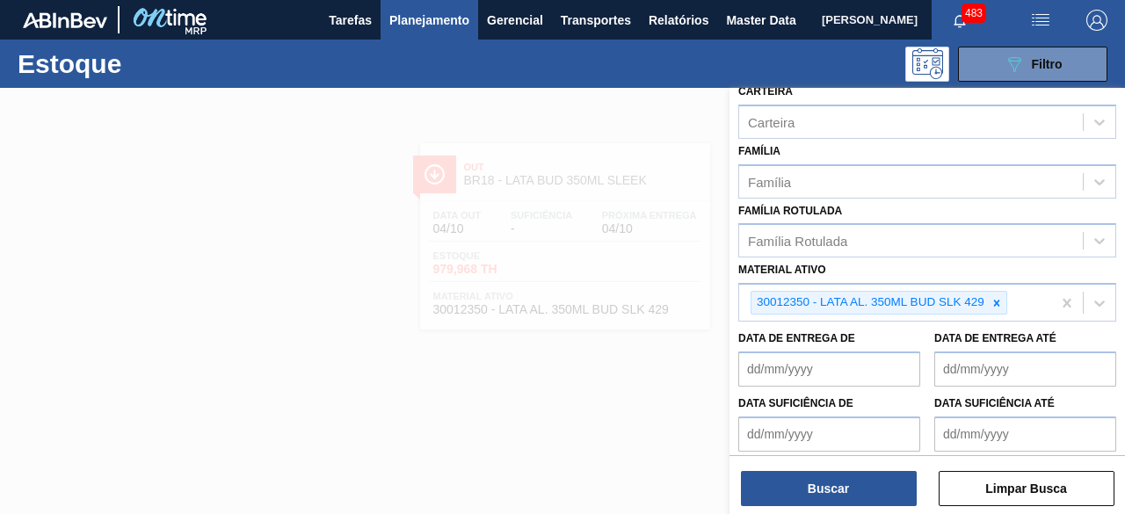
scroll to position [264, 0]
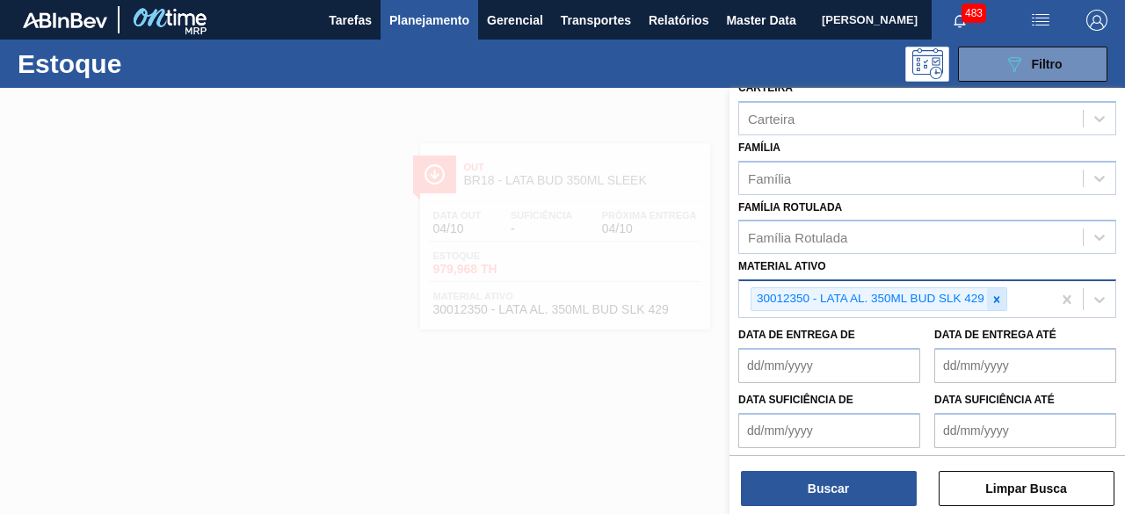
click at [992, 295] on icon at bounding box center [996, 300] width 12 height 12
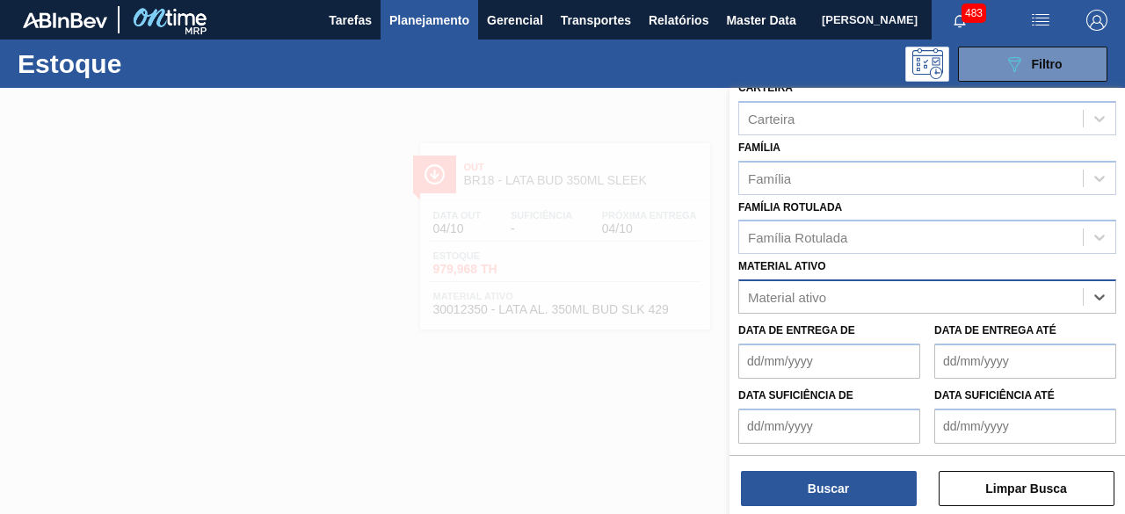
paste ativo "30012342"
type ativo "30012342"
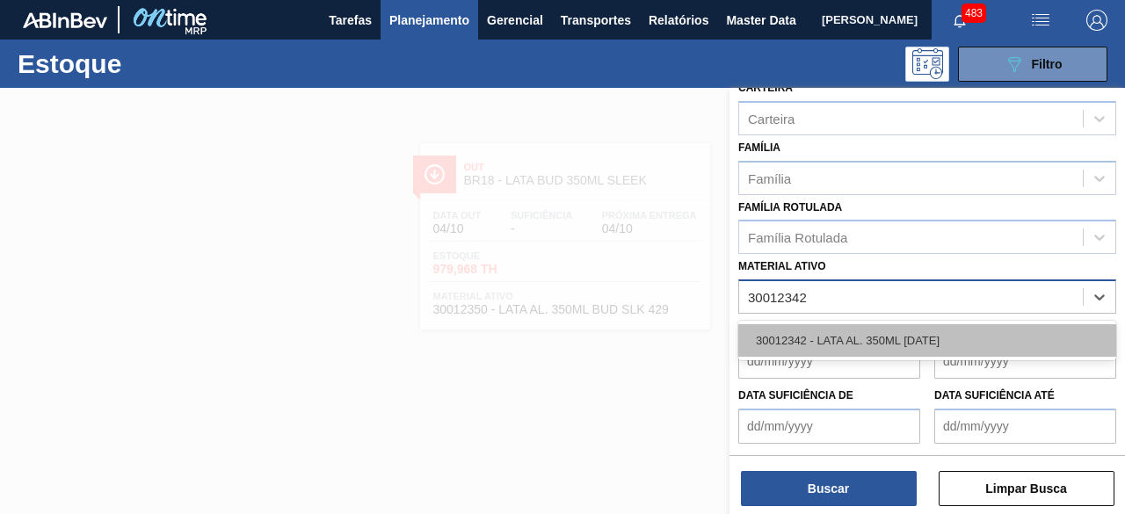
click at [925, 340] on div "30012342 - LATA AL. 350ML BC 429" at bounding box center [927, 340] width 378 height 33
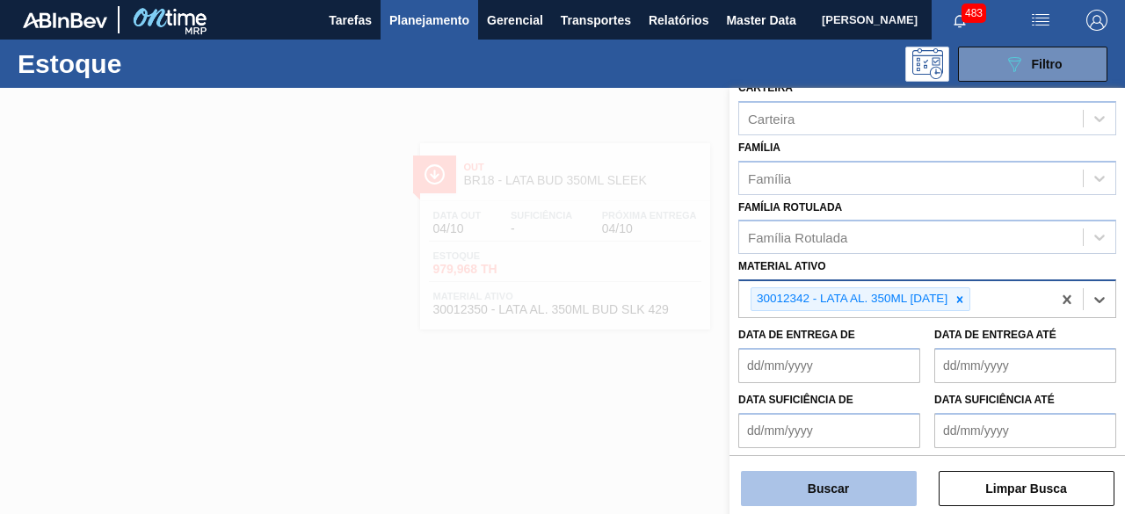
click at [874, 489] on button "Buscar" at bounding box center [829, 488] width 176 height 35
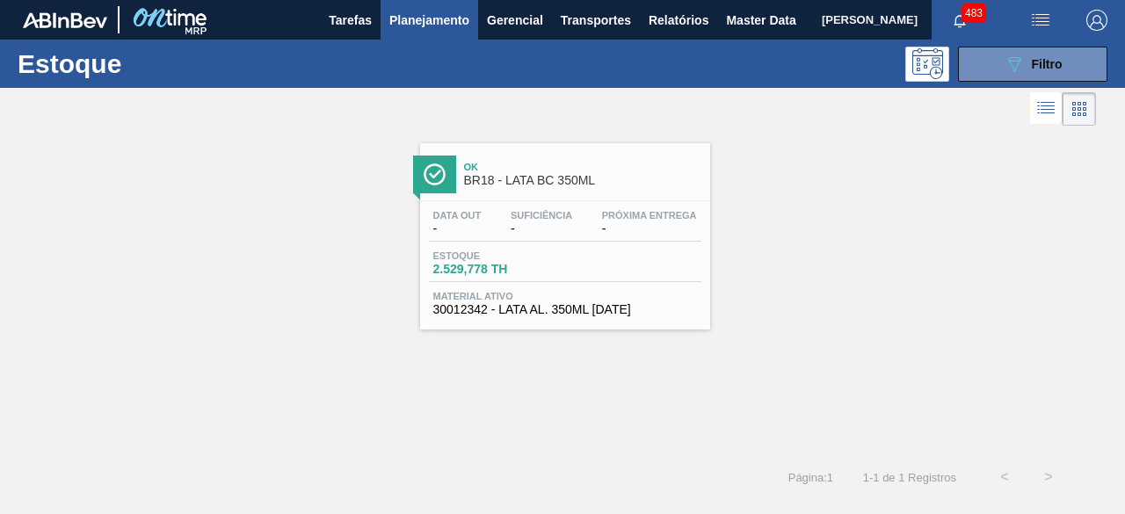
click at [499, 196] on div "Ok BR18 - LATA BC 350ML Data out - Suficiência - Próxima Entrega - Estoque 2.52…" at bounding box center [565, 236] width 290 height 186
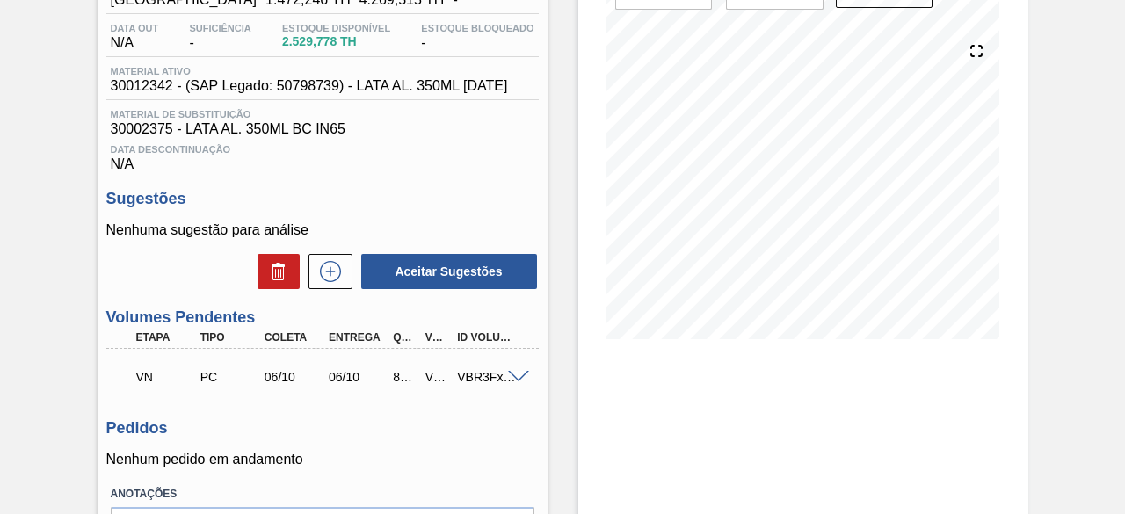
scroll to position [176, 0]
click at [519, 379] on span at bounding box center [518, 376] width 21 height 13
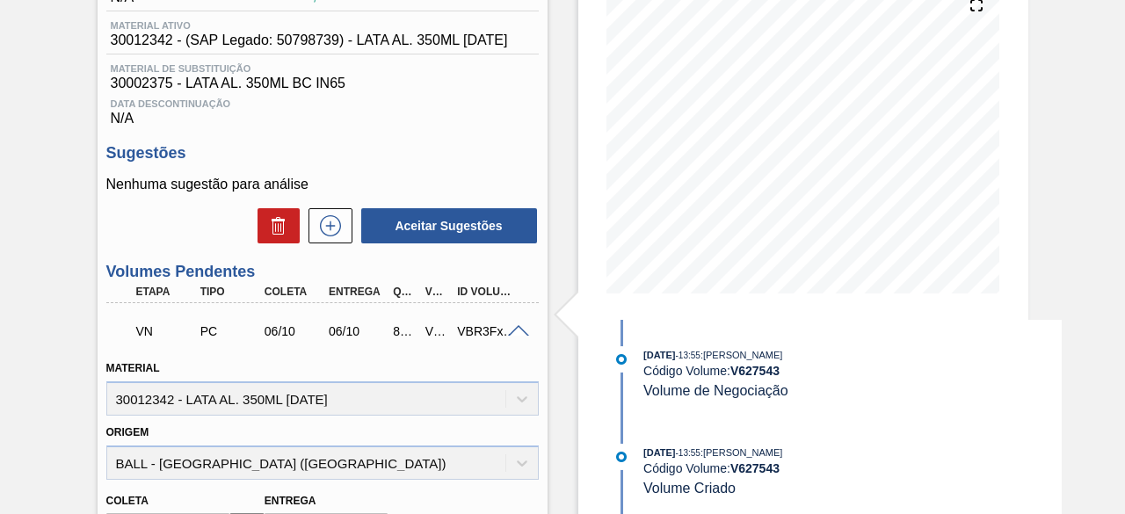
scroll to position [352, 0]
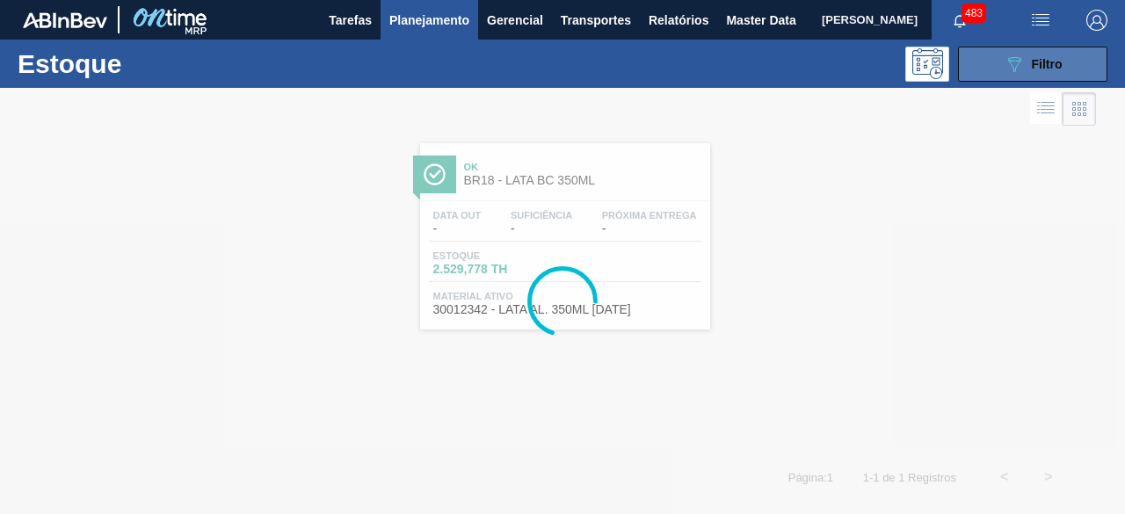
click at [994, 68] on button "089F7B8B-B2A5-4AFE-B5C0-19BA573D28AC Filtro" at bounding box center [1032, 64] width 149 height 35
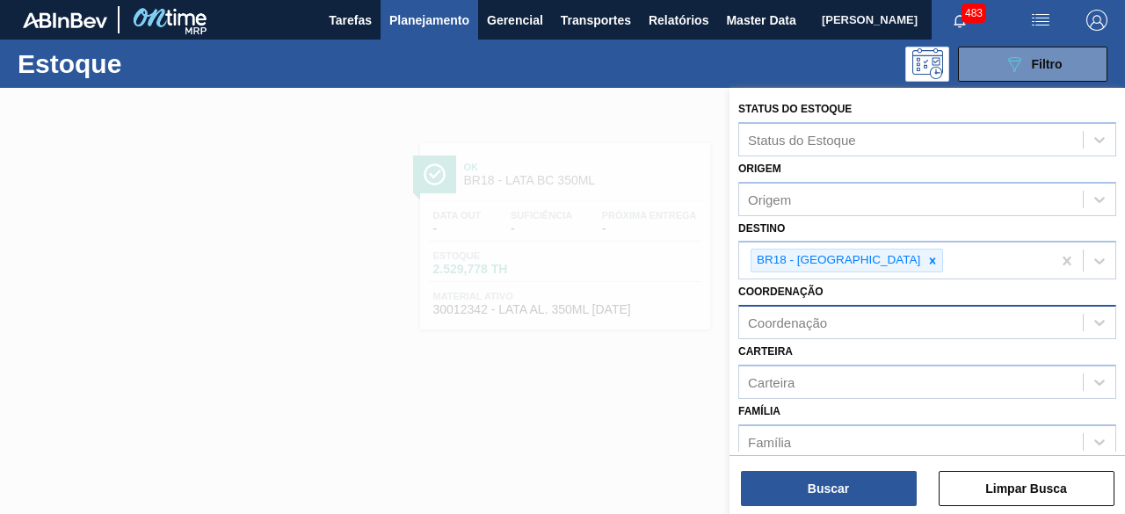
scroll to position [176, 0]
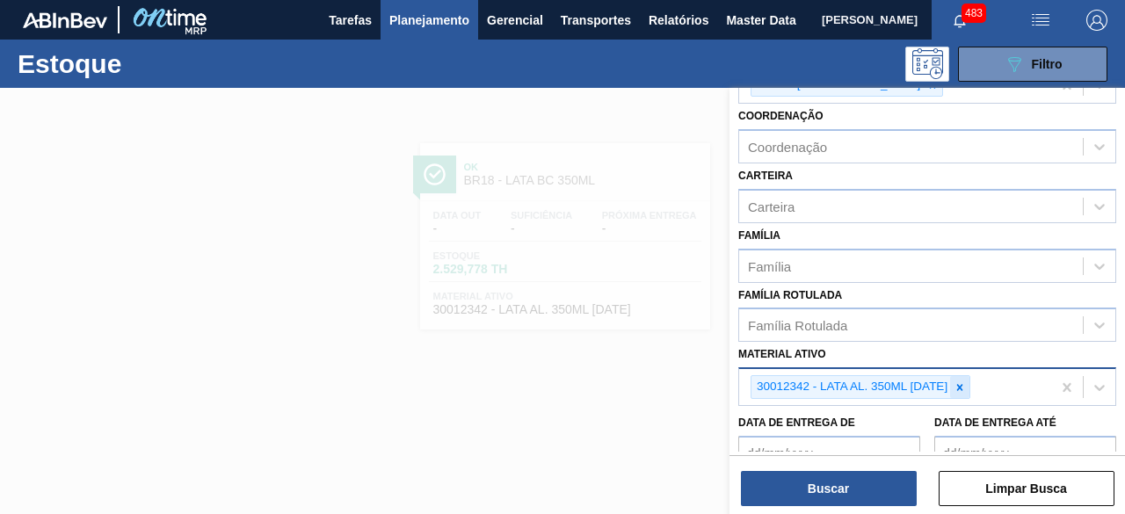
click at [959, 388] on icon at bounding box center [960, 387] width 12 height 12
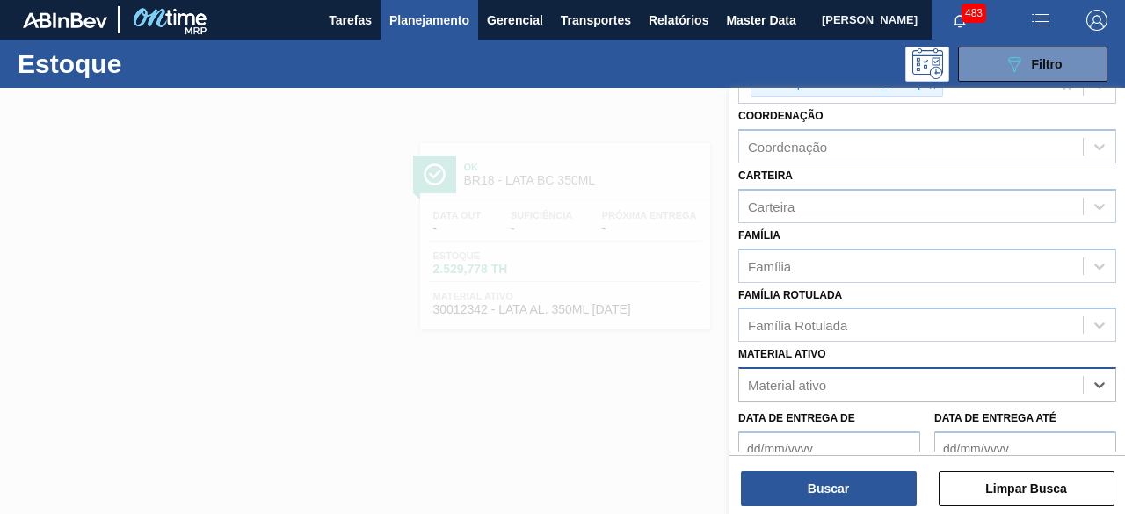
paste ativo "30012331"
type ativo "30012331"
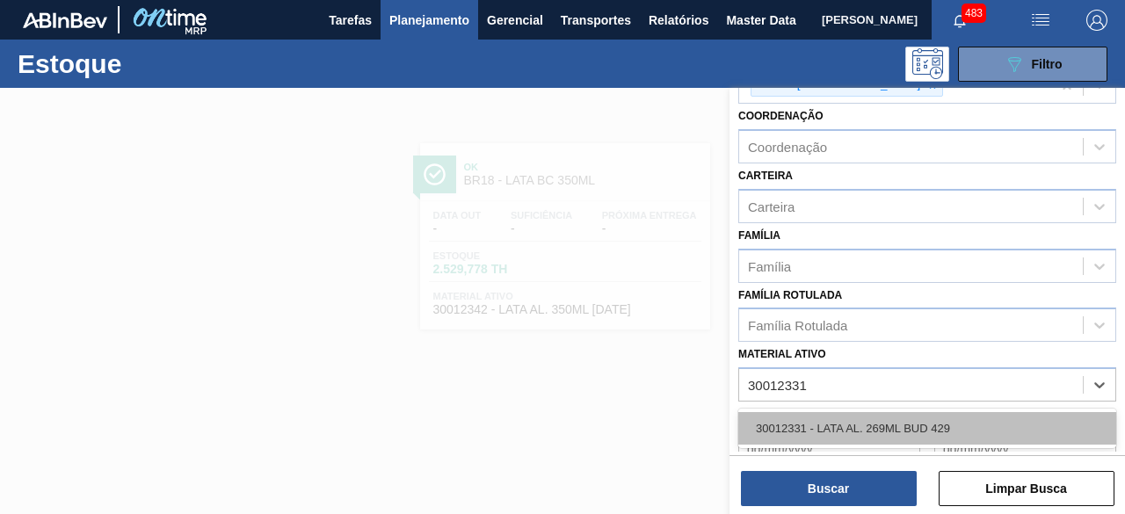
click at [914, 432] on div "30012331 - LATA AL. 269ML BUD 429" at bounding box center [927, 428] width 378 height 33
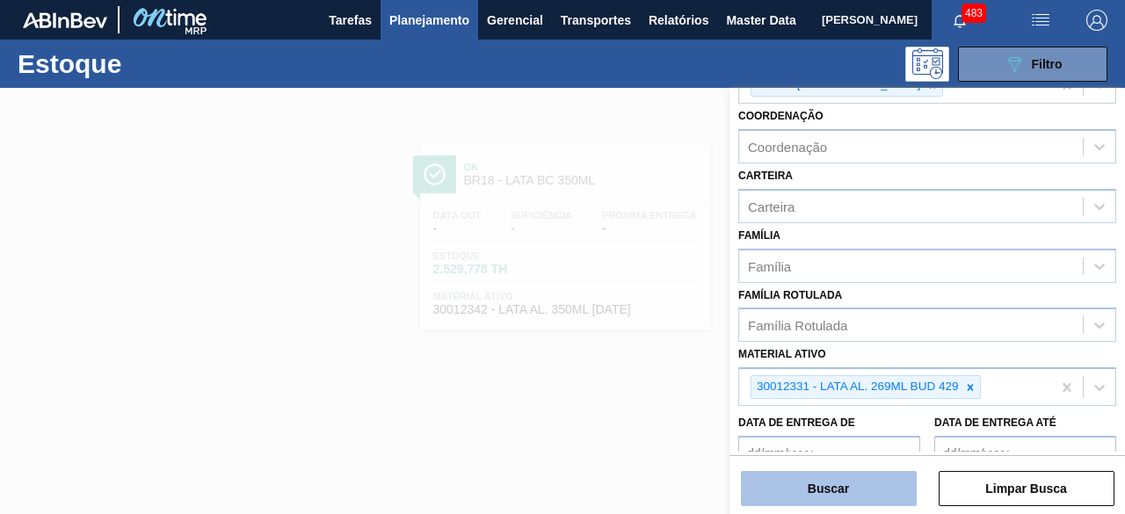
click at [892, 486] on button "Buscar" at bounding box center [829, 488] width 176 height 35
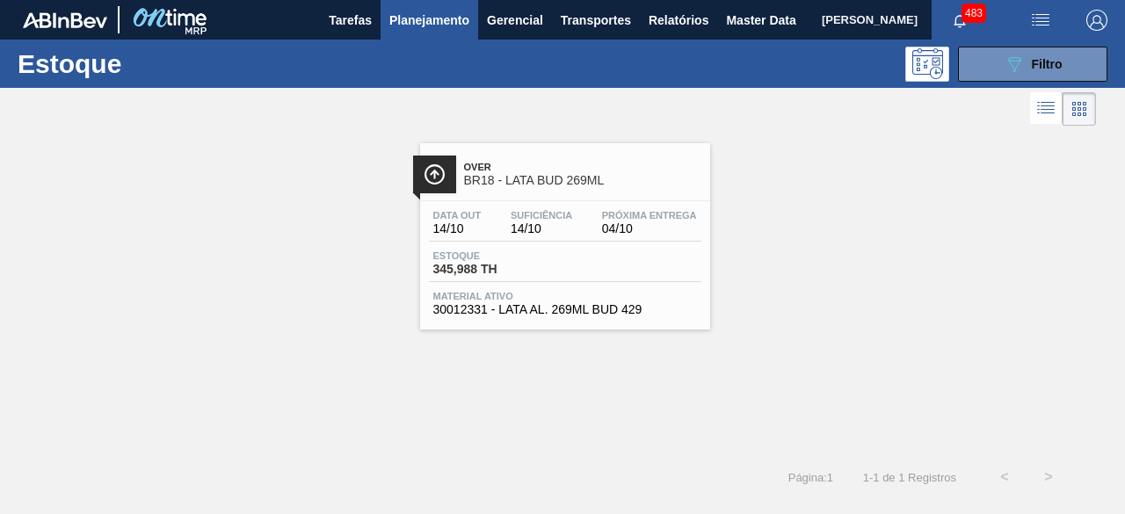
click at [606, 249] on div "Data out 14/10 Suficiência 14/10 Próxima Entrega 04/10 Estoque 345,988 TH Mater…" at bounding box center [565, 261] width 290 height 120
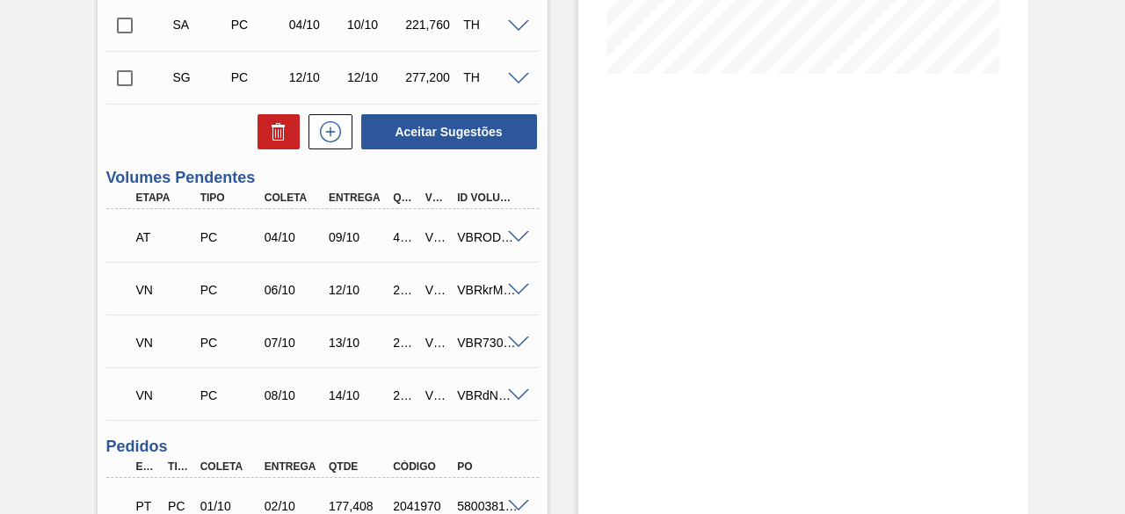
scroll to position [527, 0]
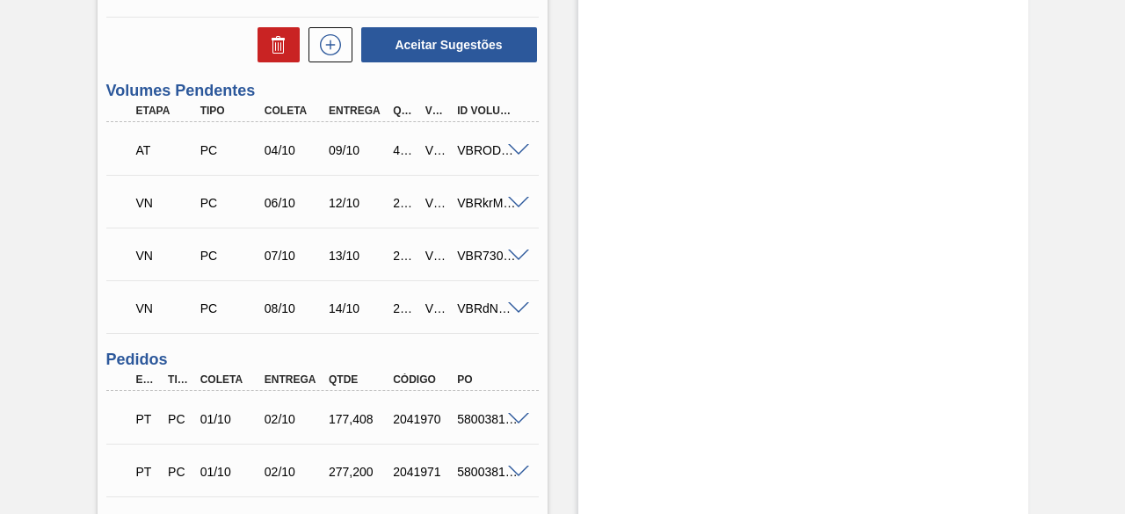
click at [524, 204] on span at bounding box center [518, 203] width 21 height 13
